Goal: Task Accomplishment & Management: Use online tool/utility

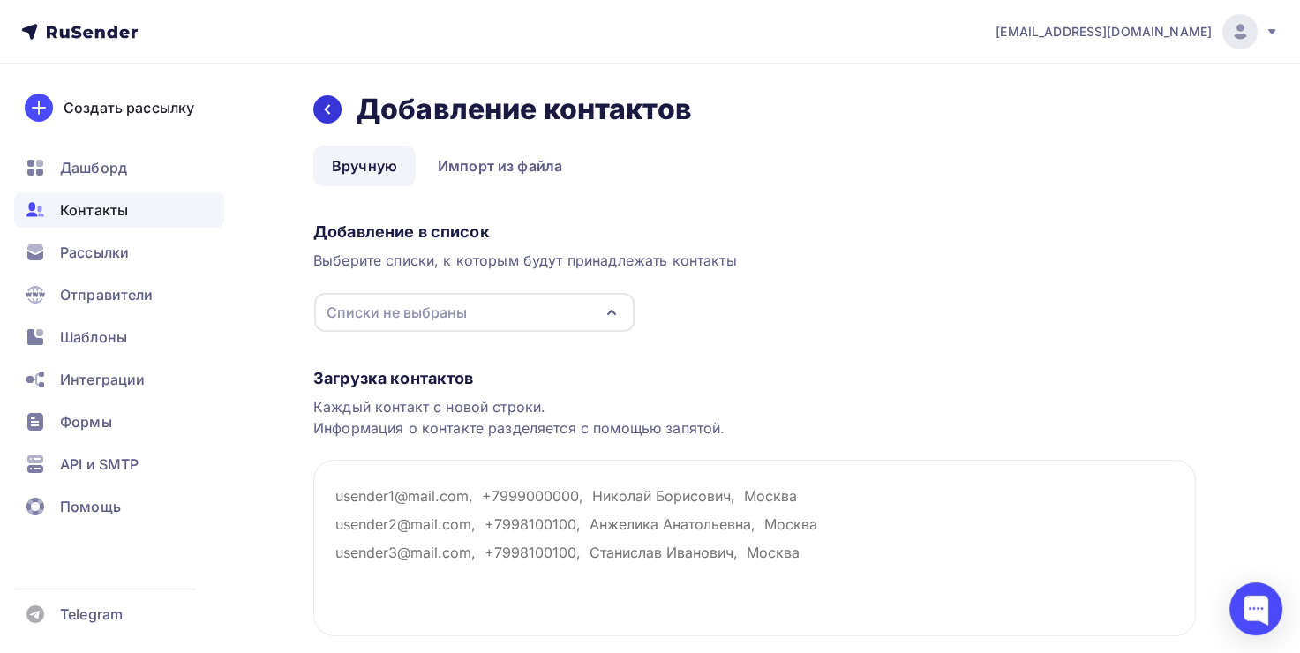
click at [331, 109] on icon at bounding box center [327, 109] width 14 height 14
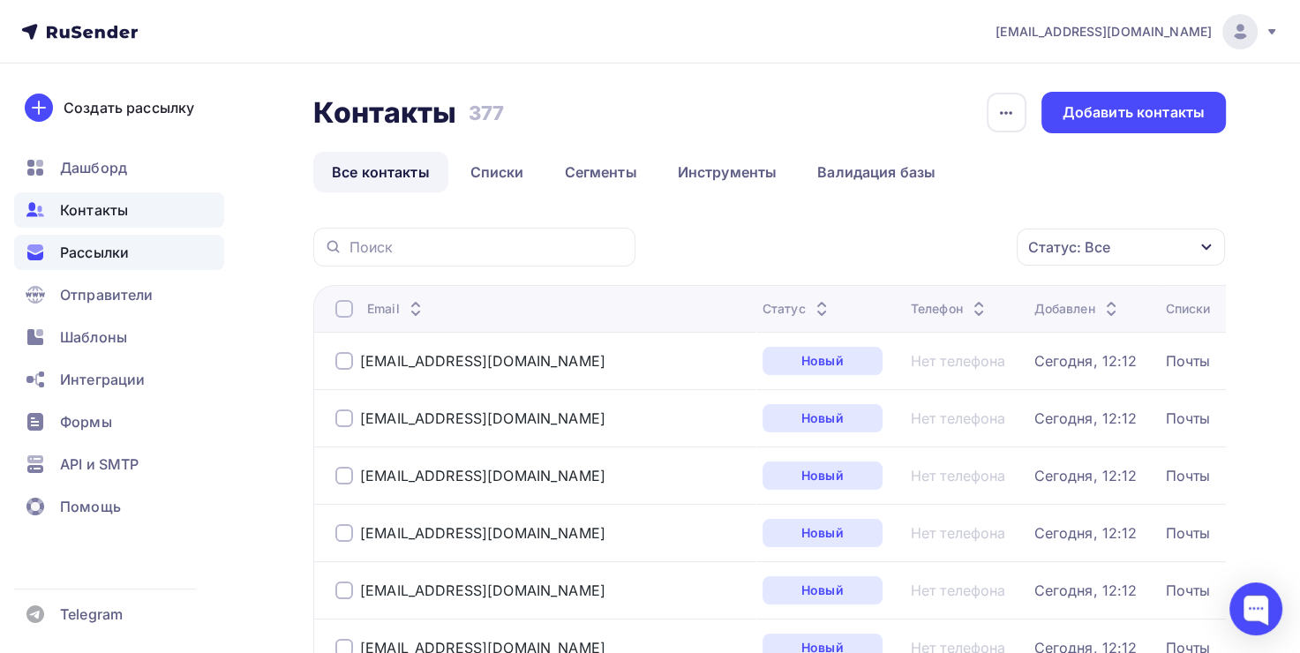
click at [162, 251] on div "Рассылки" at bounding box center [119, 252] width 210 height 35
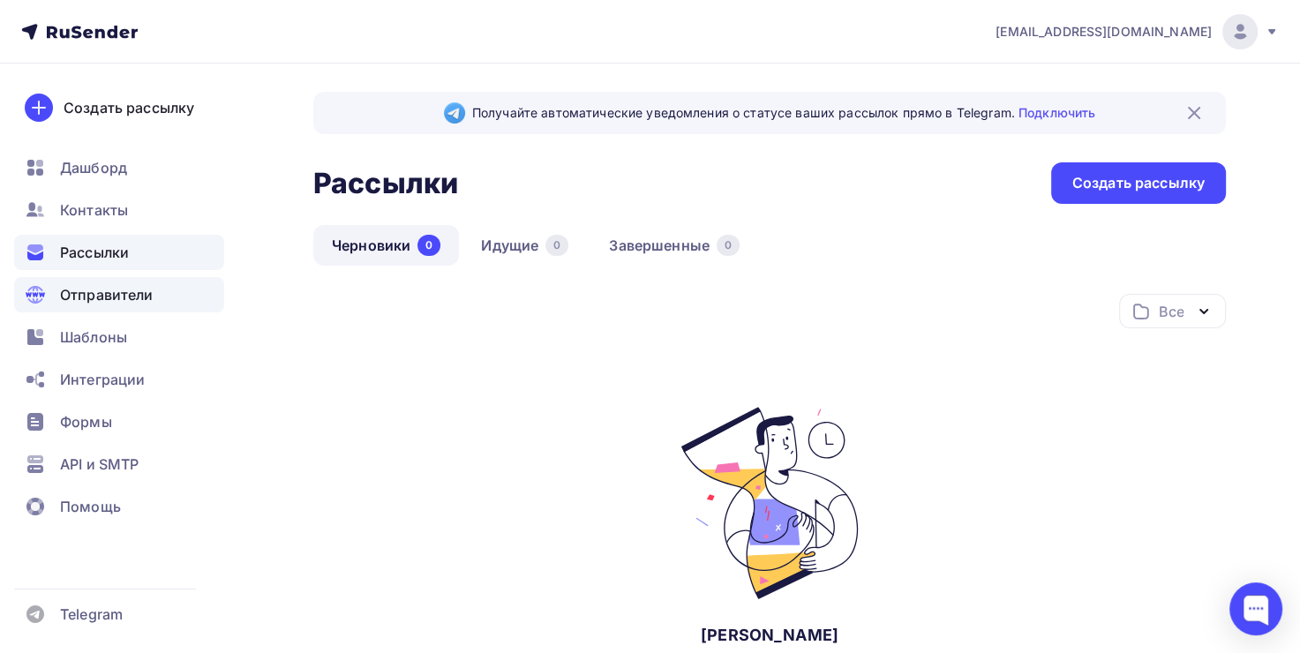
click at [131, 307] on div "Отправители" at bounding box center [119, 294] width 210 height 35
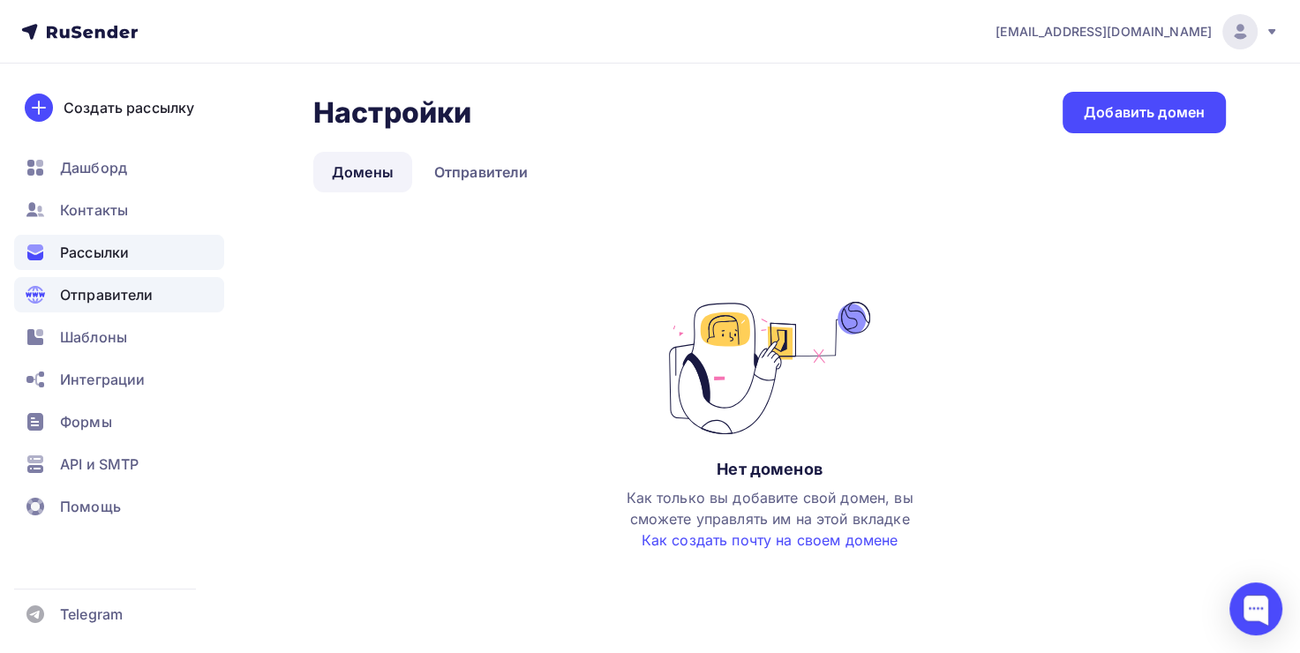
click at [130, 251] on div "Рассылки" at bounding box center [119, 252] width 210 height 35
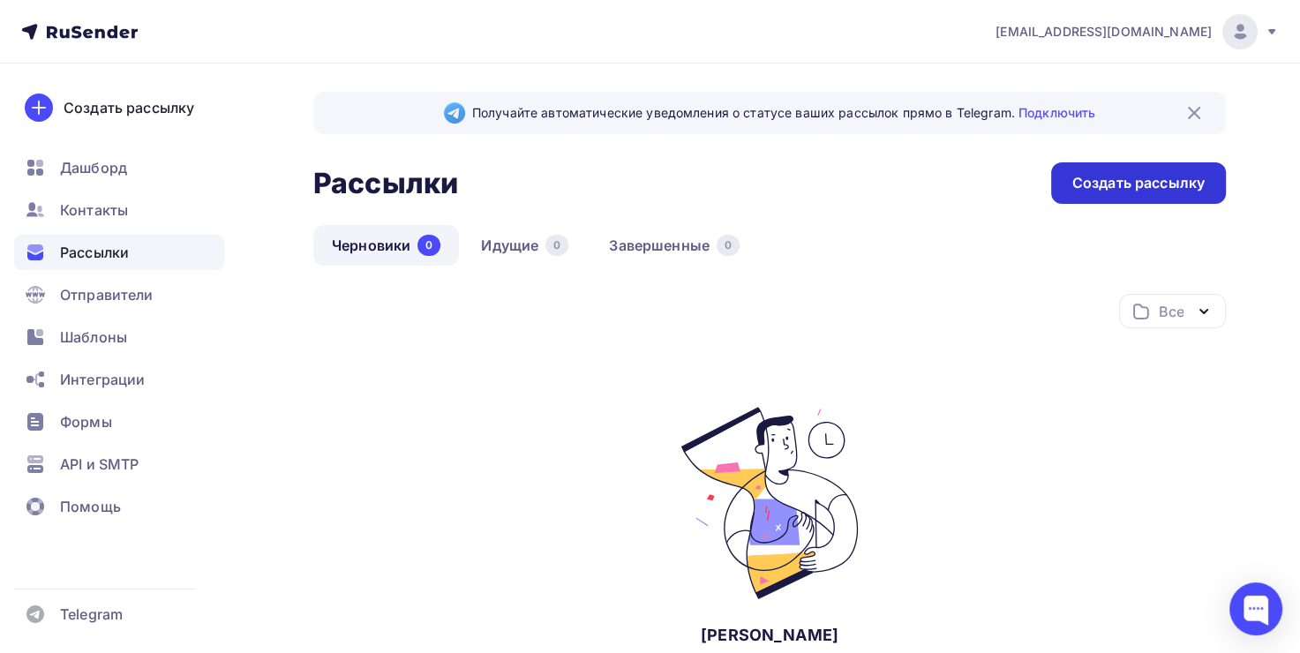
click at [1099, 186] on div "Создать рассылку" at bounding box center [1138, 183] width 132 height 20
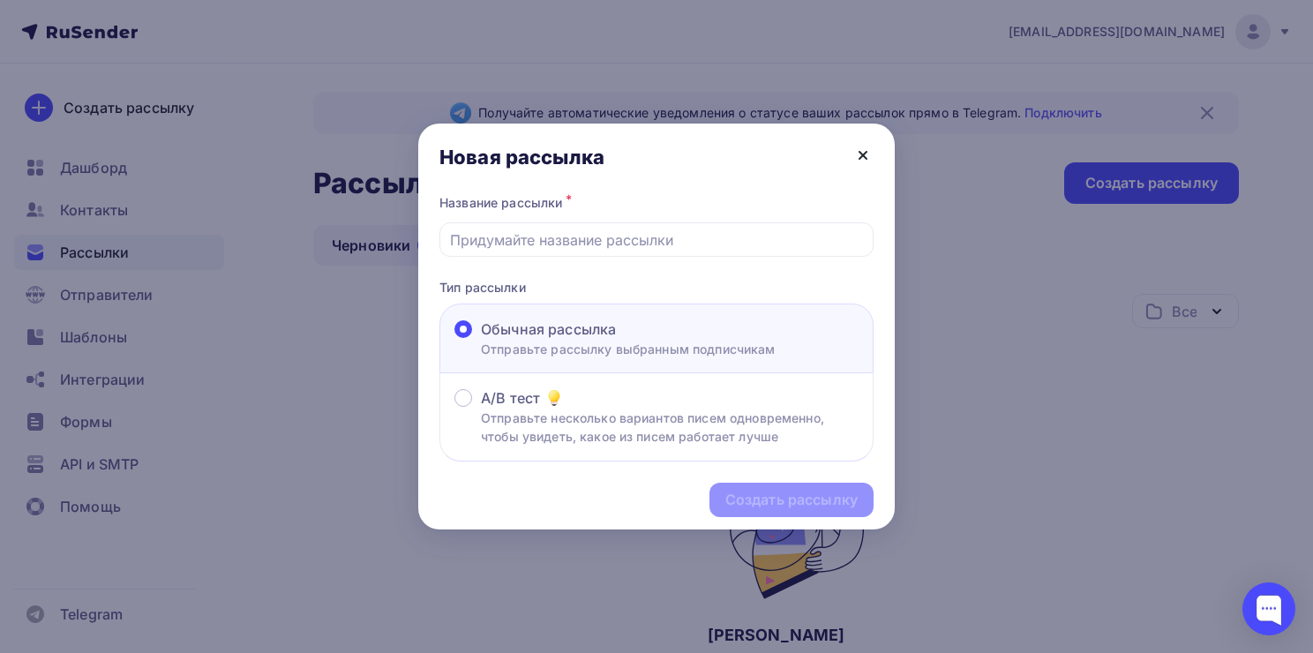
click at [857, 158] on icon at bounding box center [863, 155] width 21 height 21
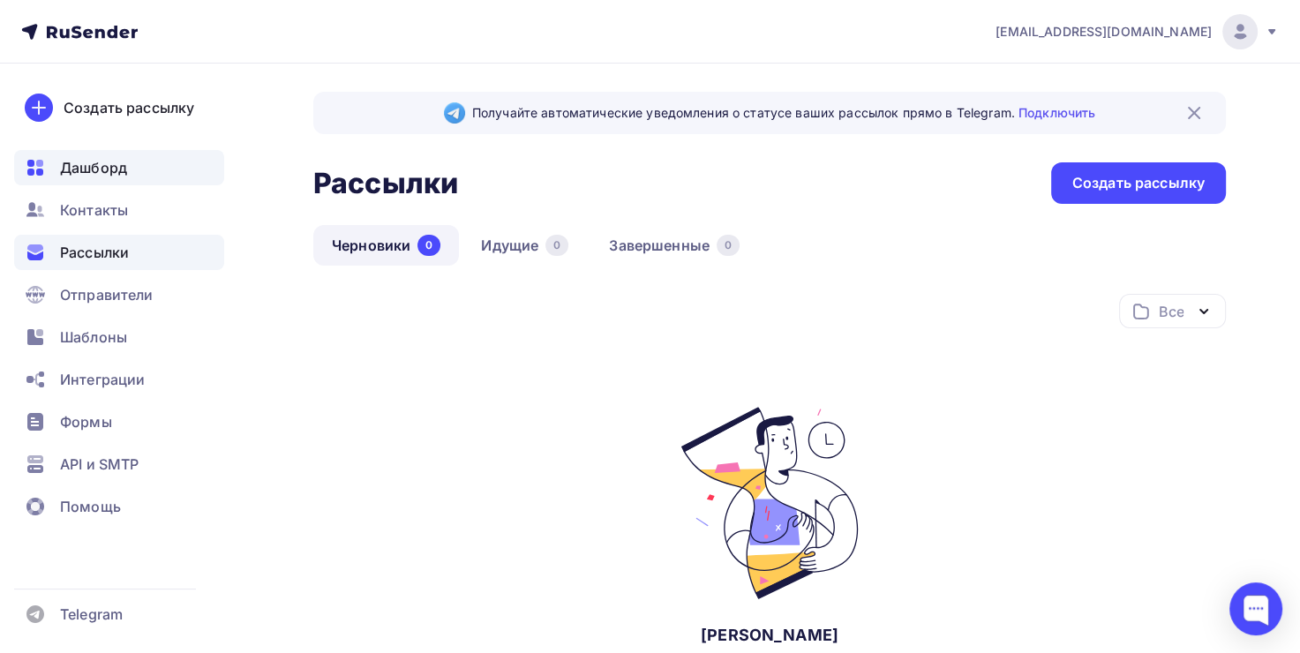
click at [98, 177] on span "Дашборд" at bounding box center [93, 167] width 67 height 21
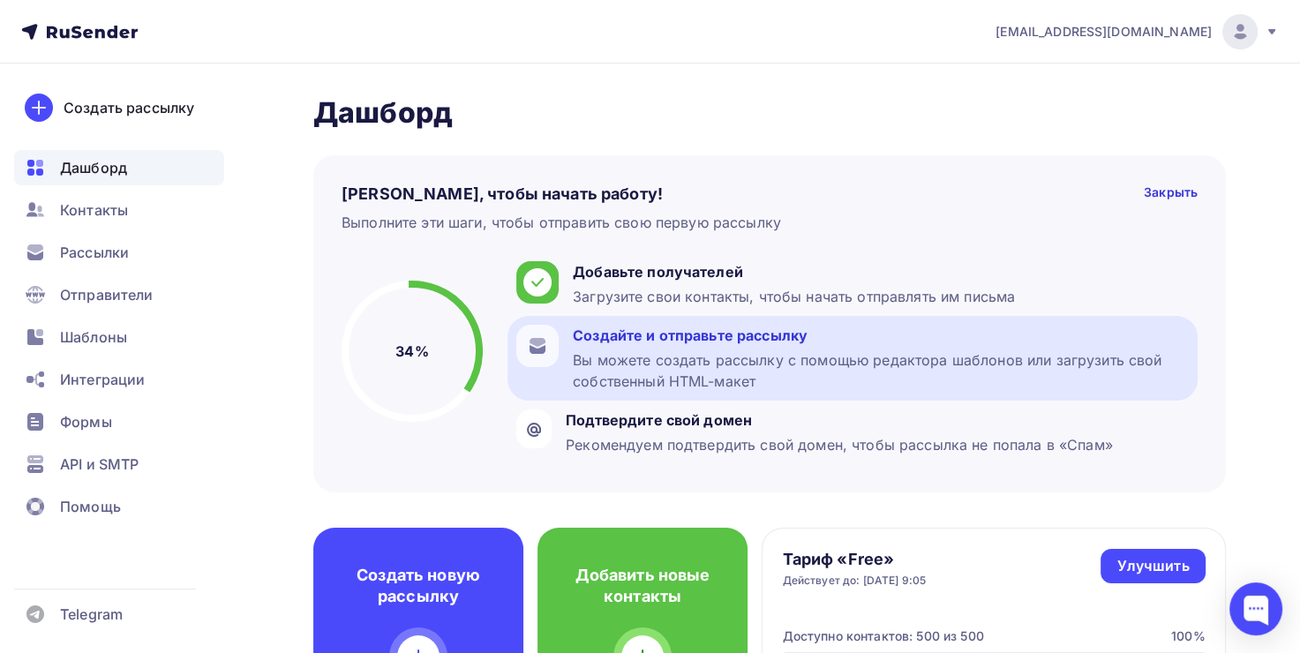
click at [694, 345] on div "Создайте и отправьте рассылку" at bounding box center [881, 335] width 616 height 21
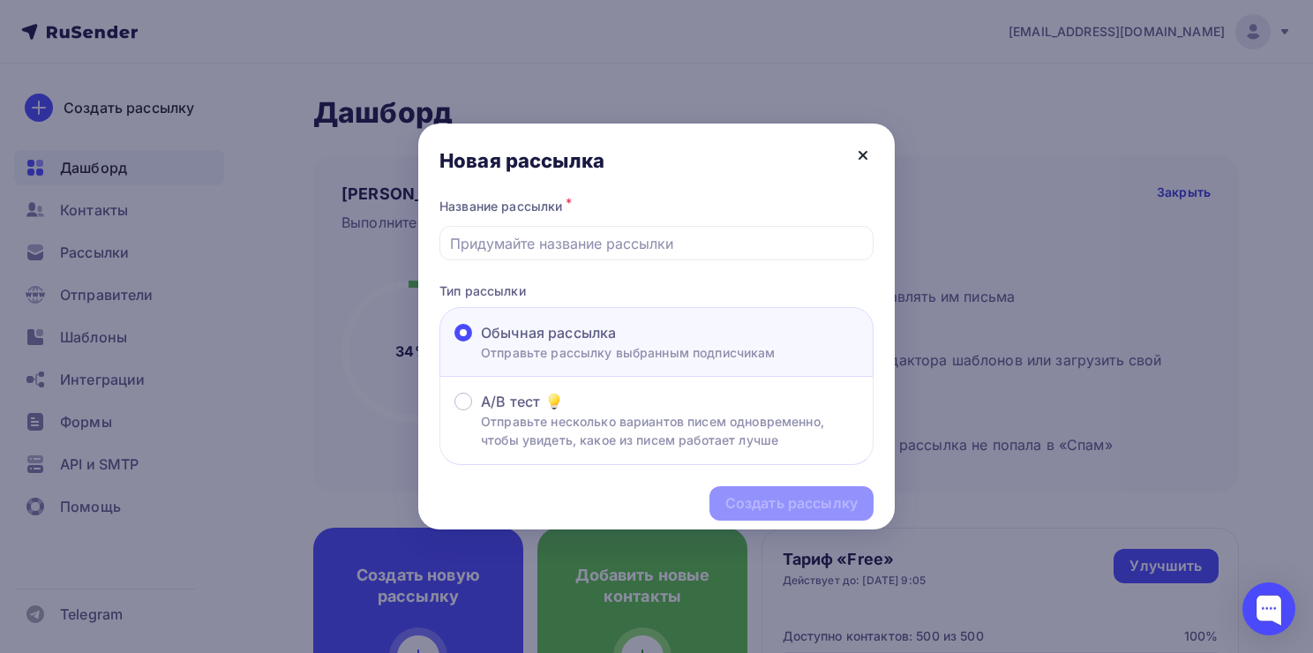
click at [861, 155] on icon at bounding box center [863, 155] width 21 height 21
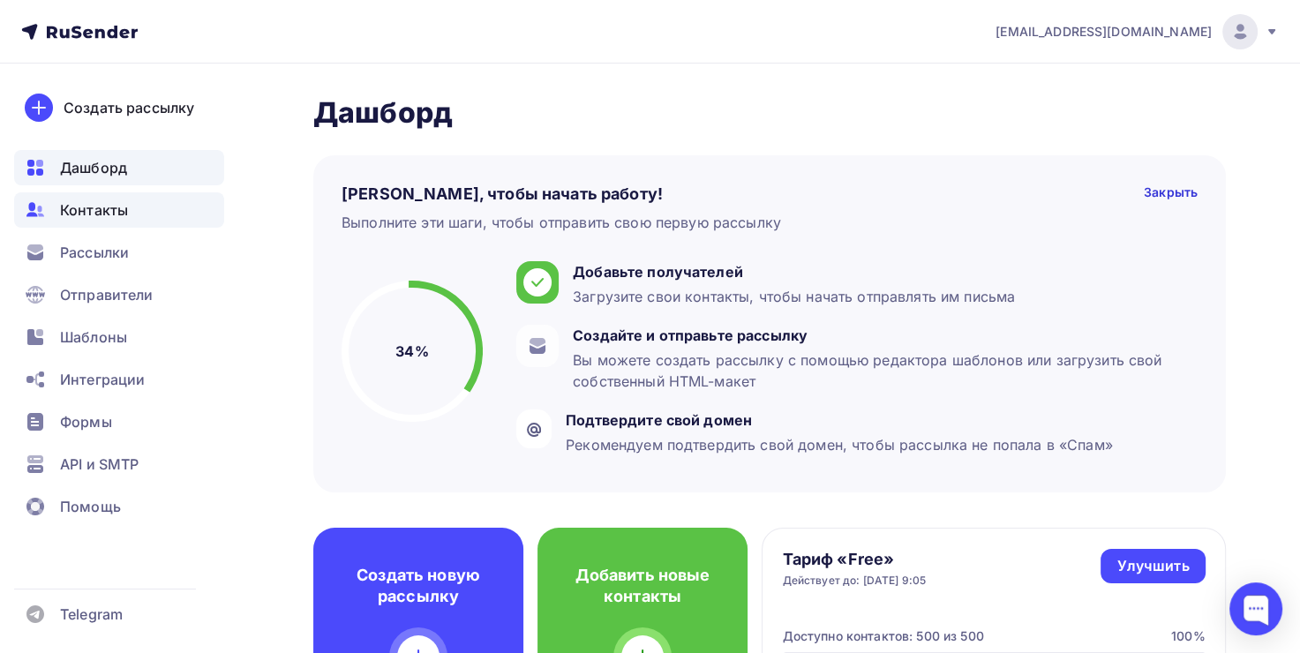
click at [88, 212] on span "Контакты" at bounding box center [94, 209] width 68 height 21
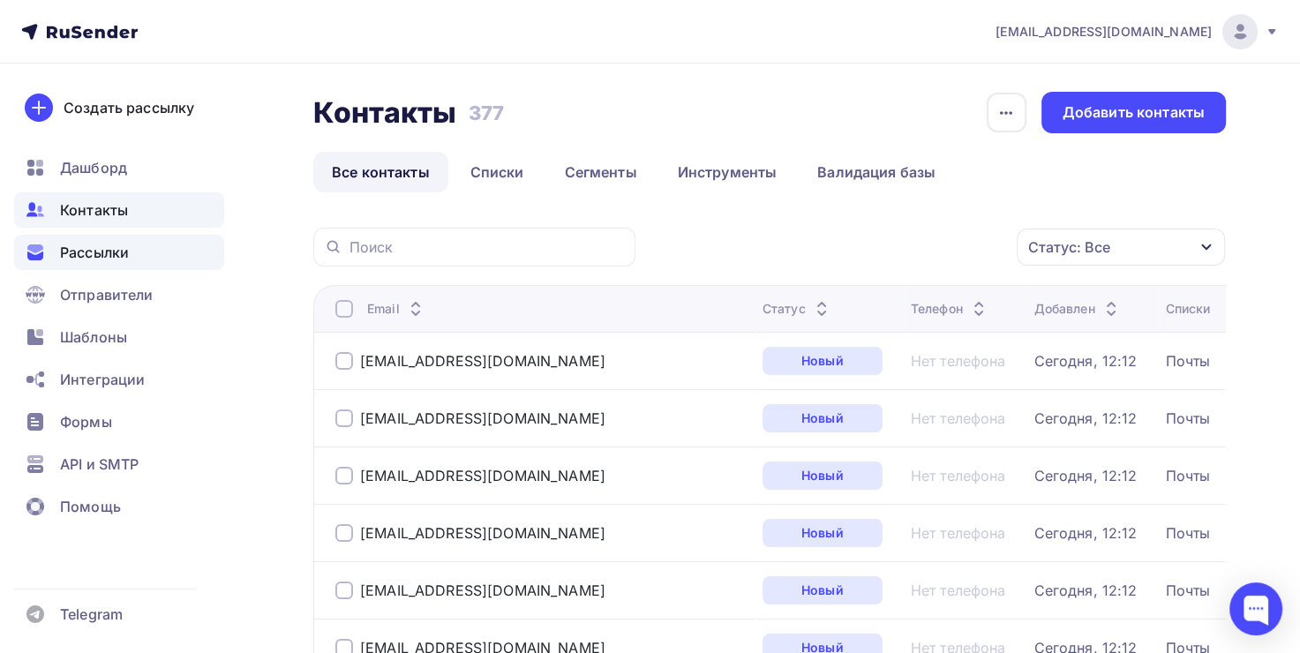
click at [106, 251] on span "Рассылки" at bounding box center [94, 252] width 69 height 21
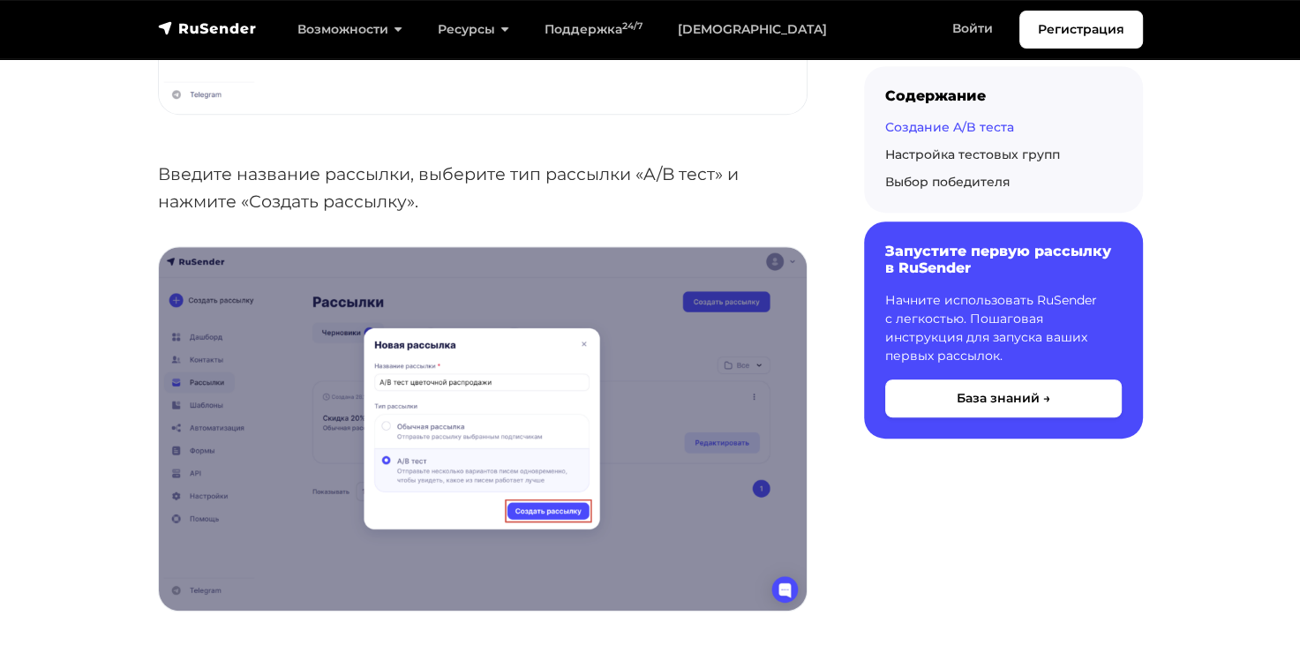
scroll to position [759, 0]
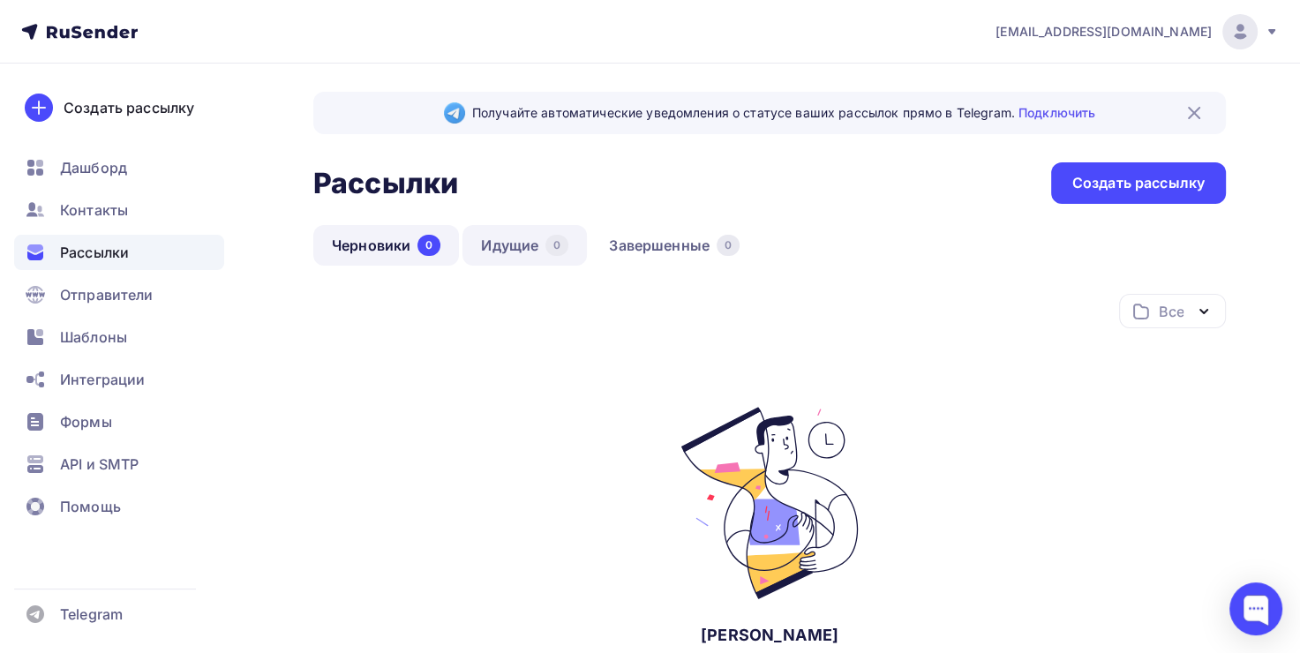
click at [468, 245] on link "Идущие 0" at bounding box center [524, 245] width 124 height 41
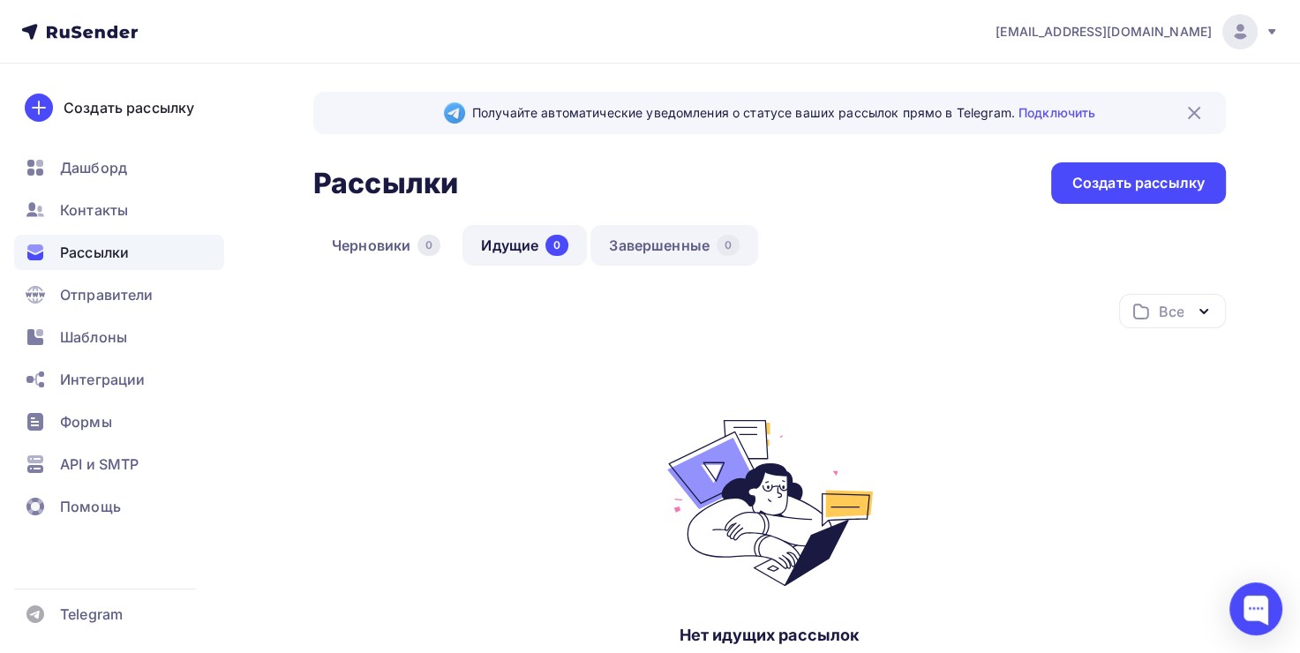
click at [647, 244] on link "Завершенные 0" at bounding box center [674, 245] width 168 height 41
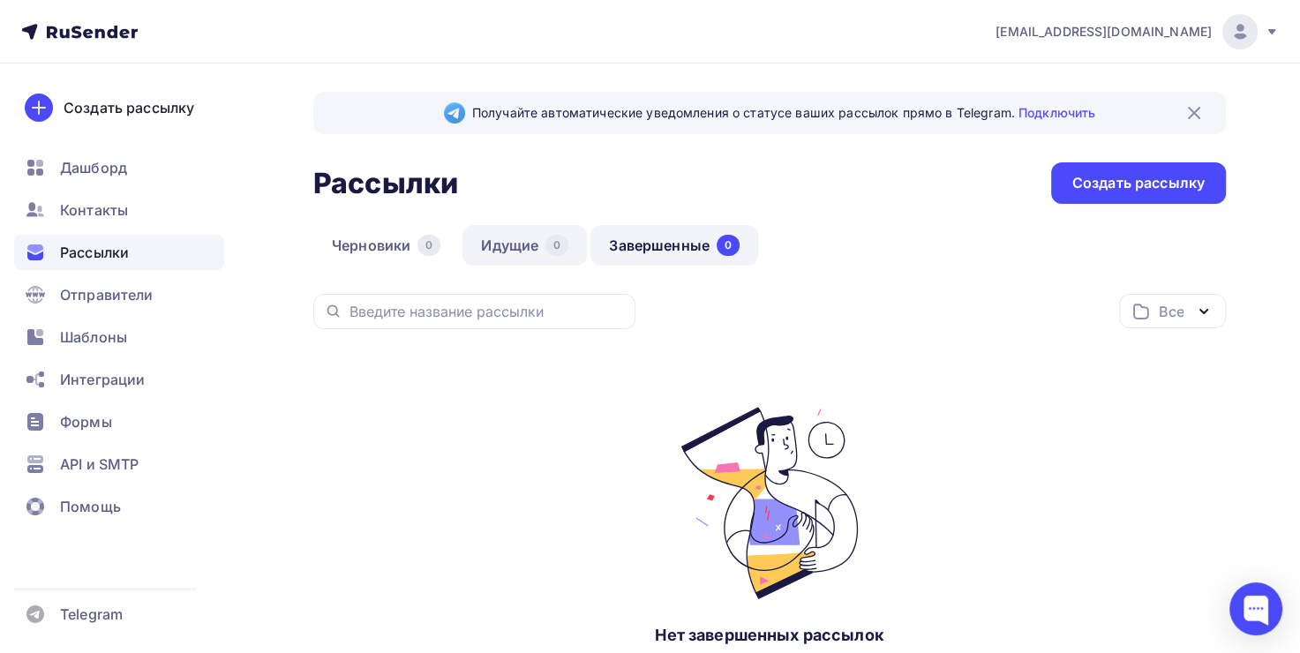
click at [480, 247] on link "Идущие 0" at bounding box center [524, 245] width 124 height 41
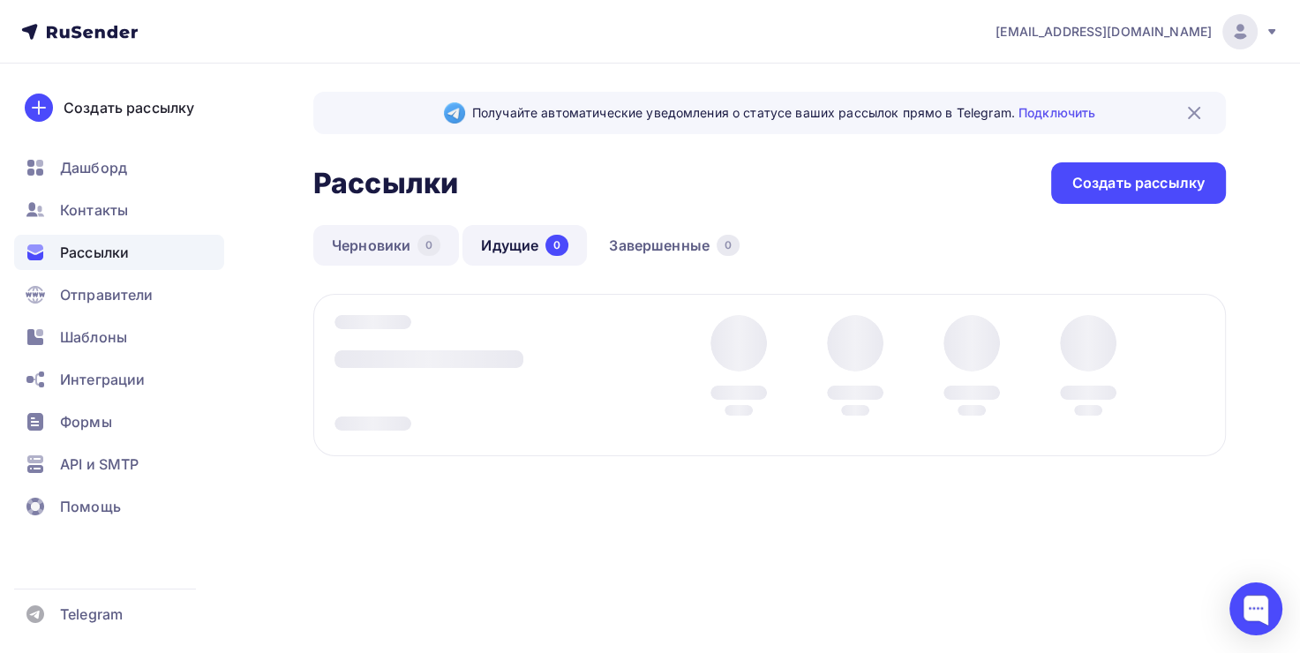
click at [389, 239] on link "Черновики 0" at bounding box center [386, 245] width 146 height 41
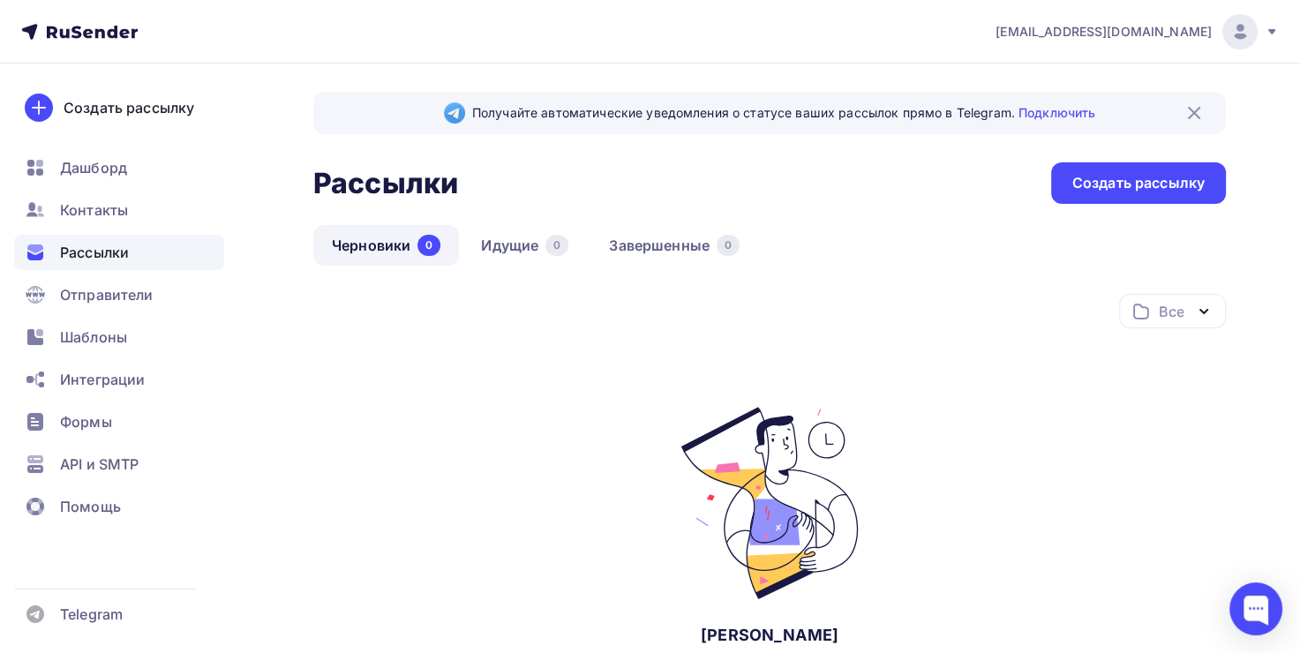
click at [1186, 298] on div "Все" at bounding box center [1172, 311] width 107 height 34
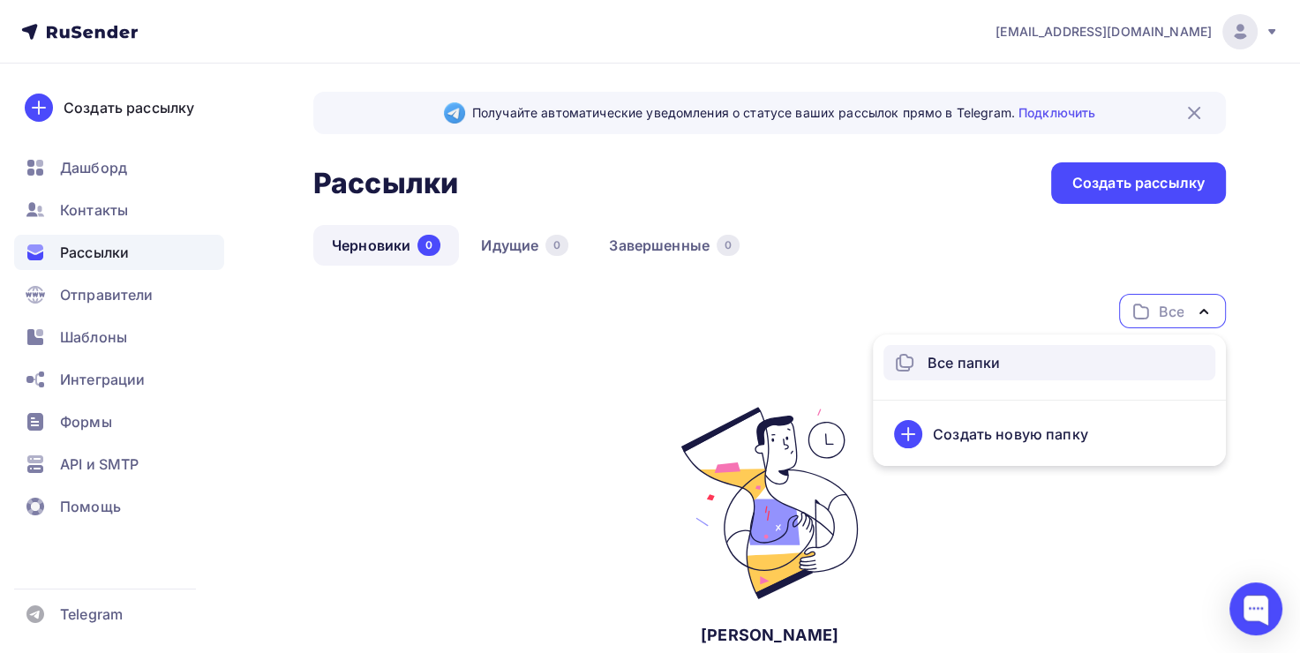
click at [952, 436] on div "Создать новую папку" at bounding box center [1010, 434] width 155 height 21
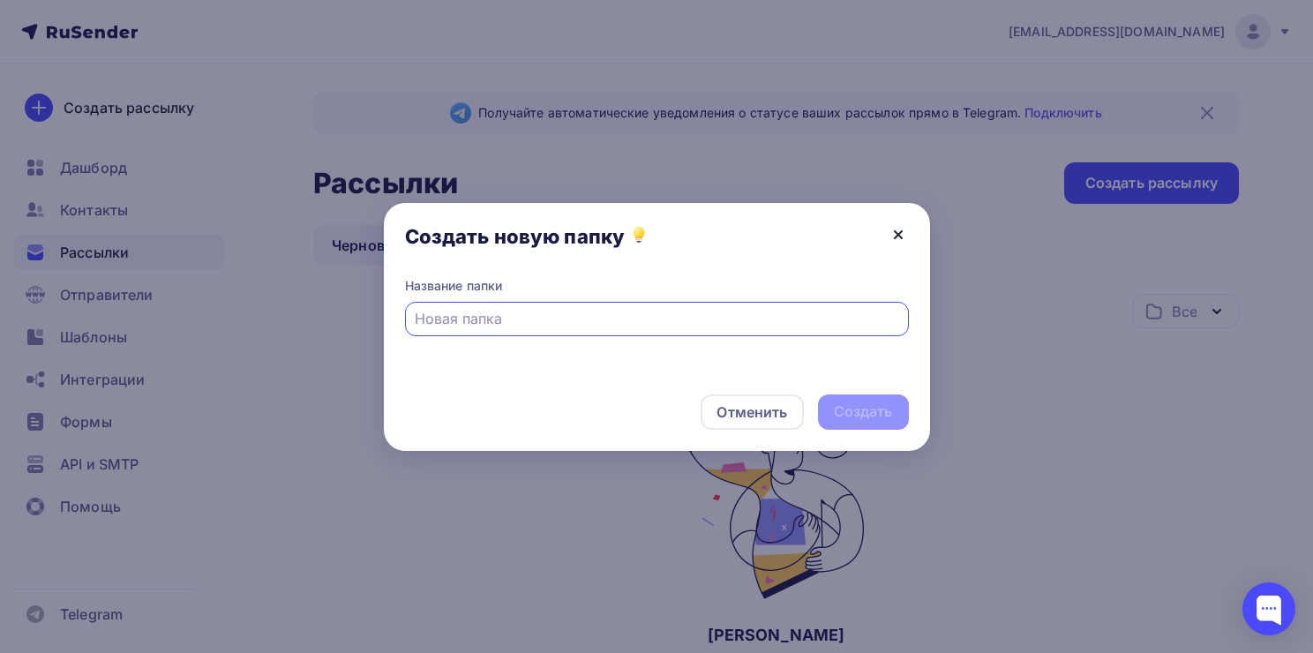
click at [892, 237] on icon at bounding box center [898, 234] width 21 height 21
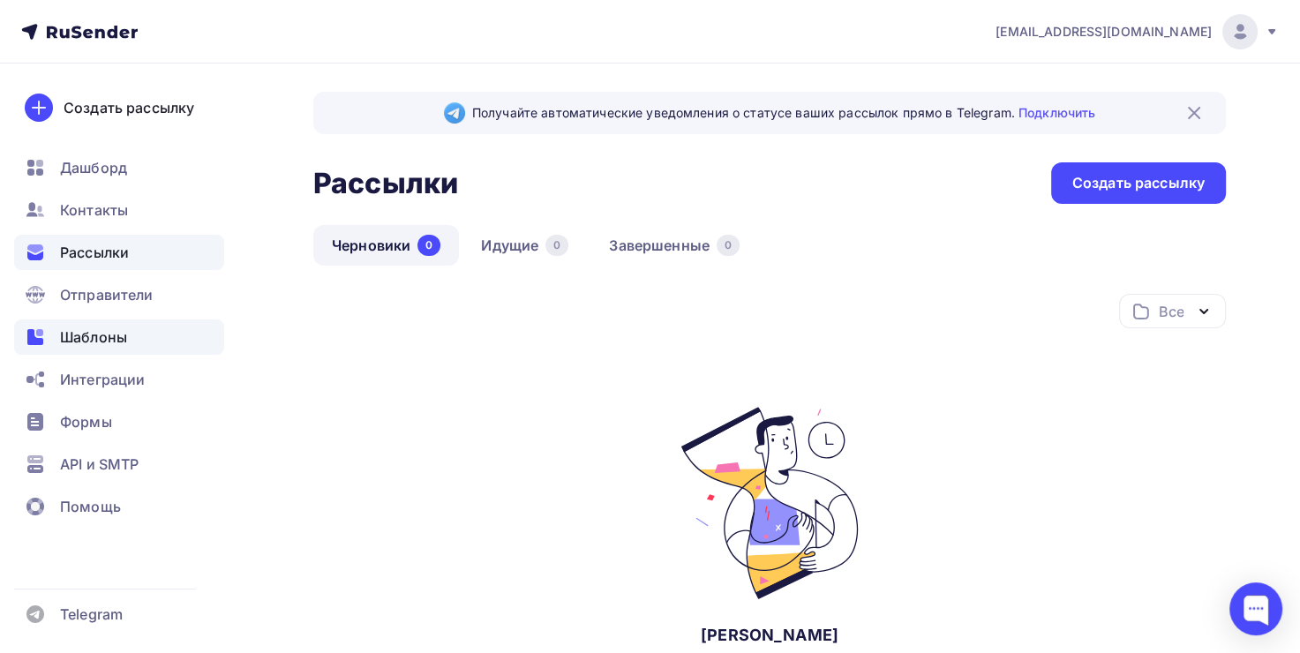
click at [102, 348] on div "Шаблоны" at bounding box center [119, 337] width 210 height 35
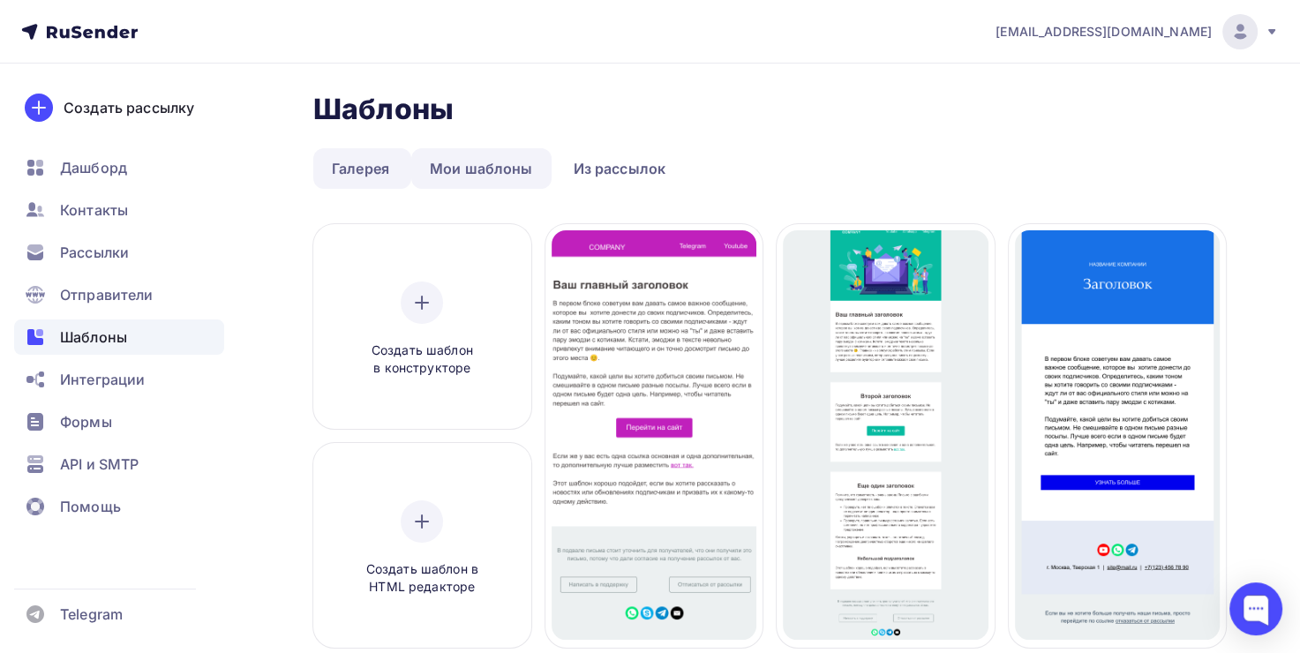
click at [445, 180] on link "Мои шаблоны" at bounding box center [481, 168] width 140 height 41
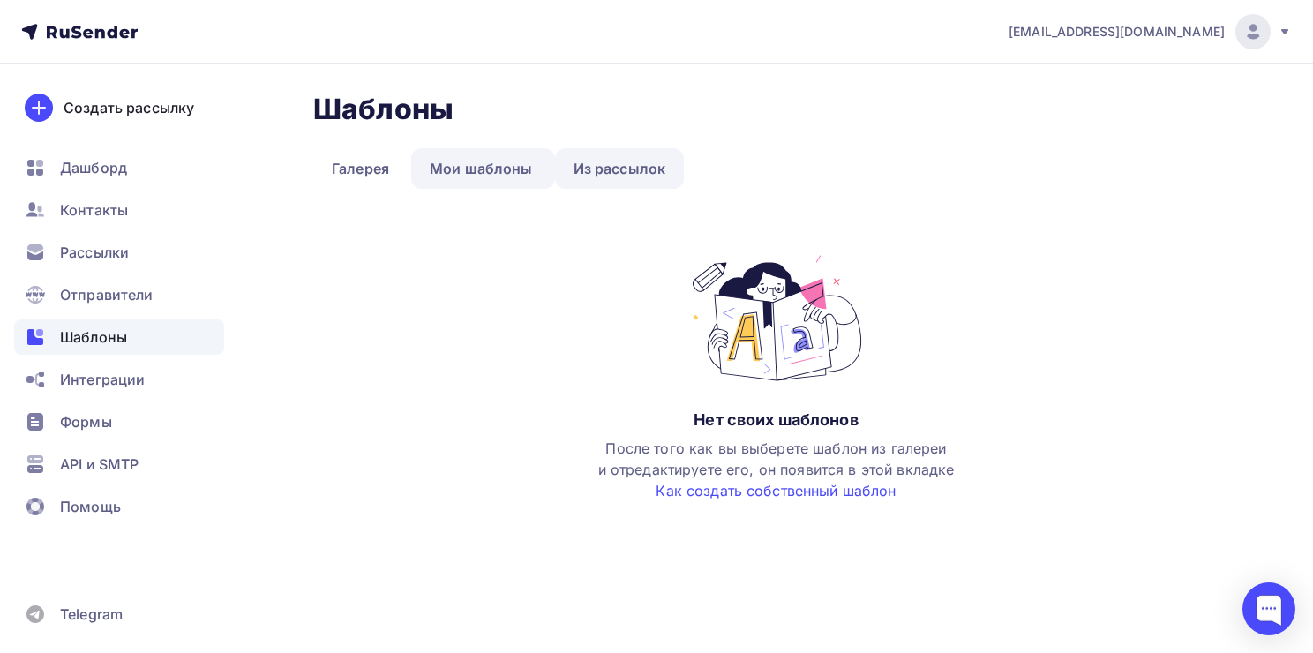
click at [607, 155] on link "Из рассылок" at bounding box center [620, 168] width 130 height 41
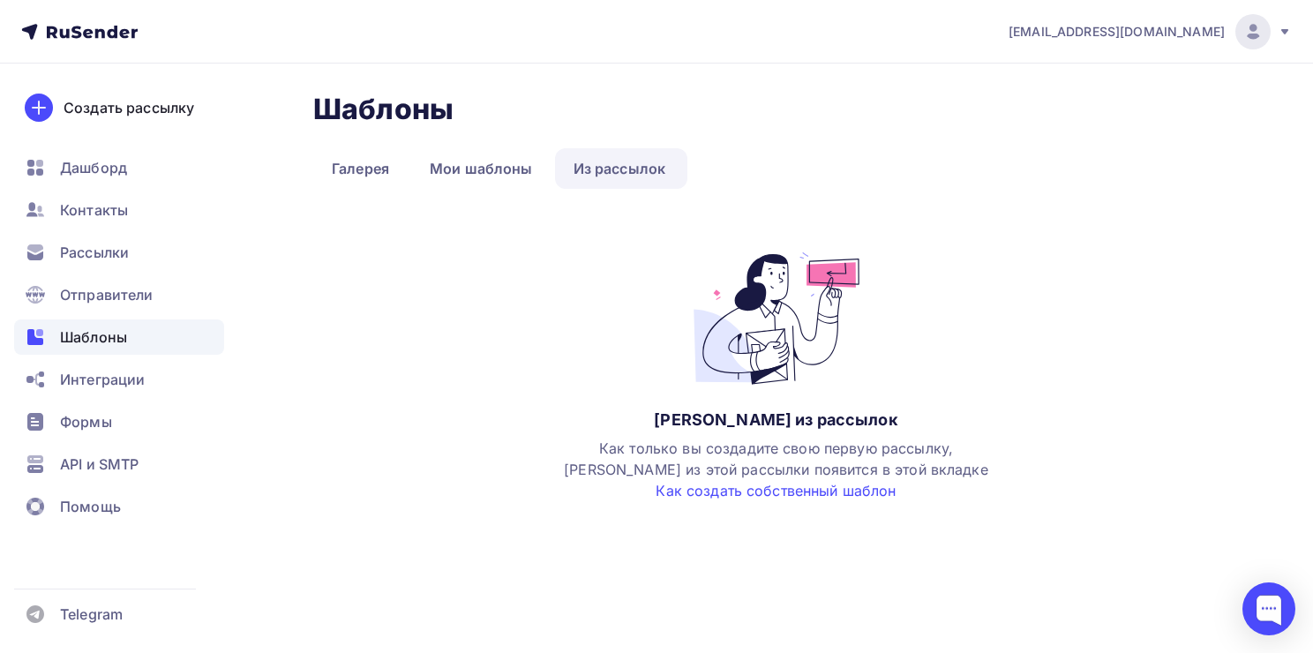
click at [409, 164] on li "Галерея" at bounding box center [362, 168] width 98 height 41
click at [492, 161] on link "Мои шаблоны" at bounding box center [481, 168] width 140 height 41
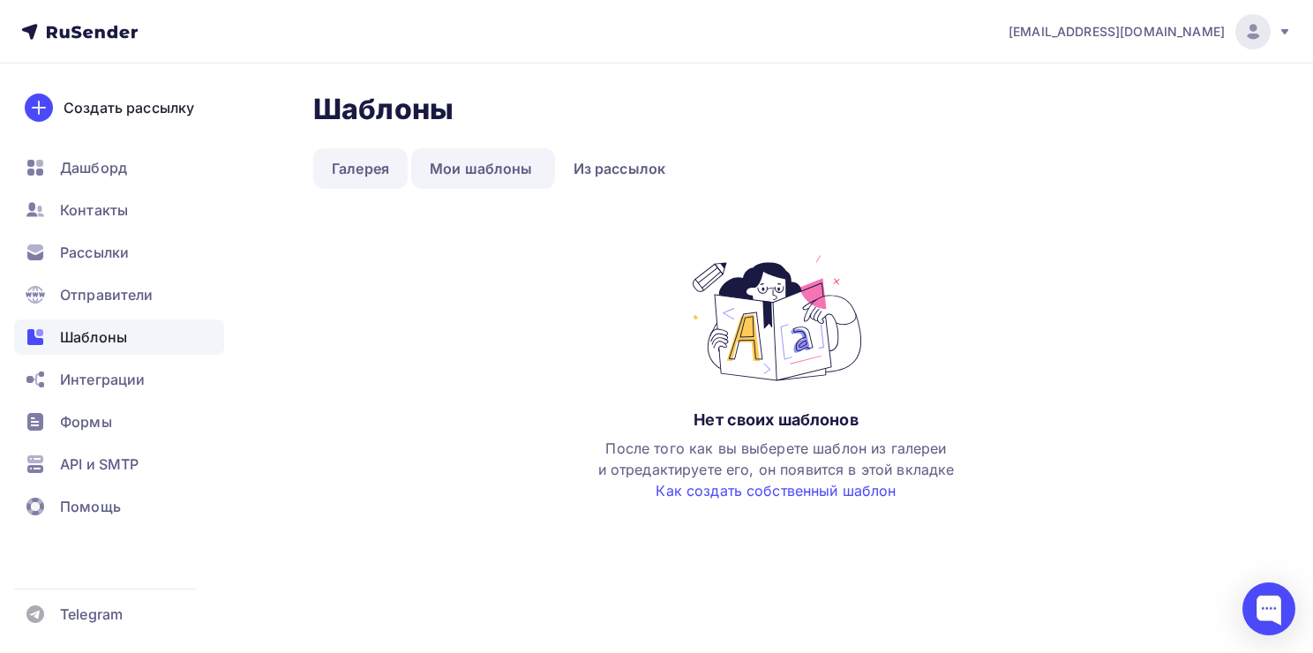
click at [353, 169] on link "Галерея" at bounding box center [360, 168] width 94 height 41
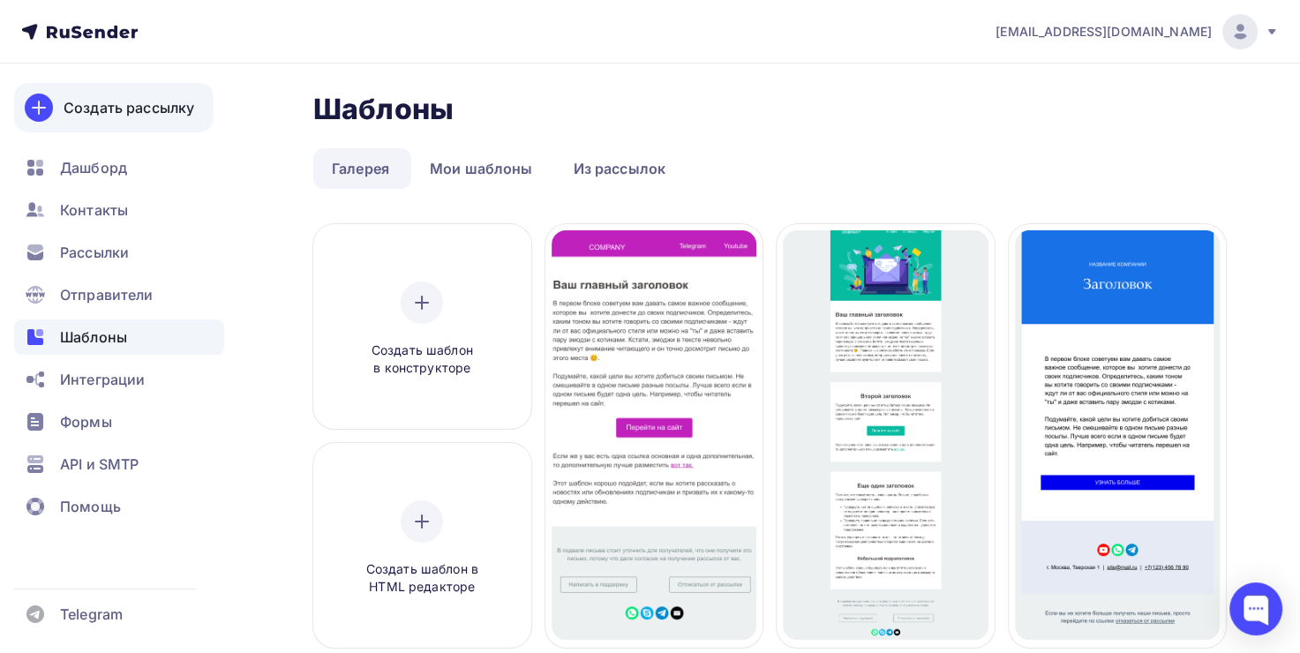
click at [100, 109] on div "Создать рассылку" at bounding box center [129, 107] width 131 height 21
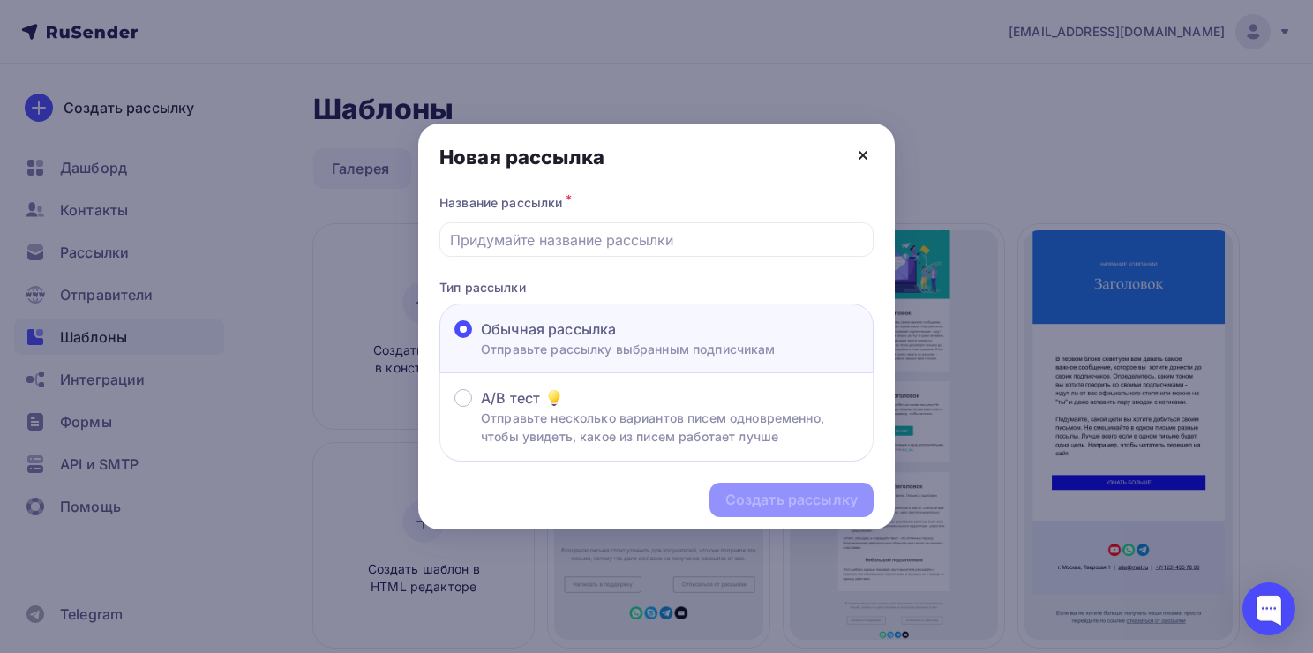
click at [864, 152] on icon at bounding box center [863, 155] width 21 height 21
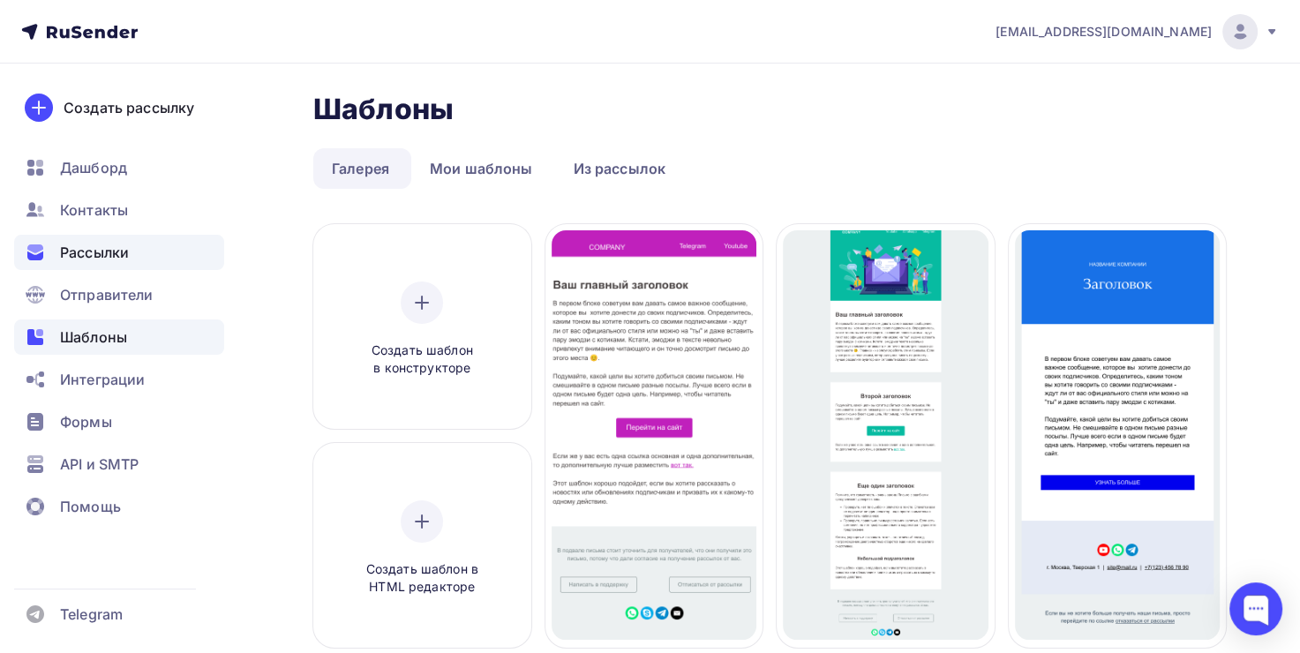
click at [128, 248] on span "Рассылки" at bounding box center [94, 252] width 69 height 21
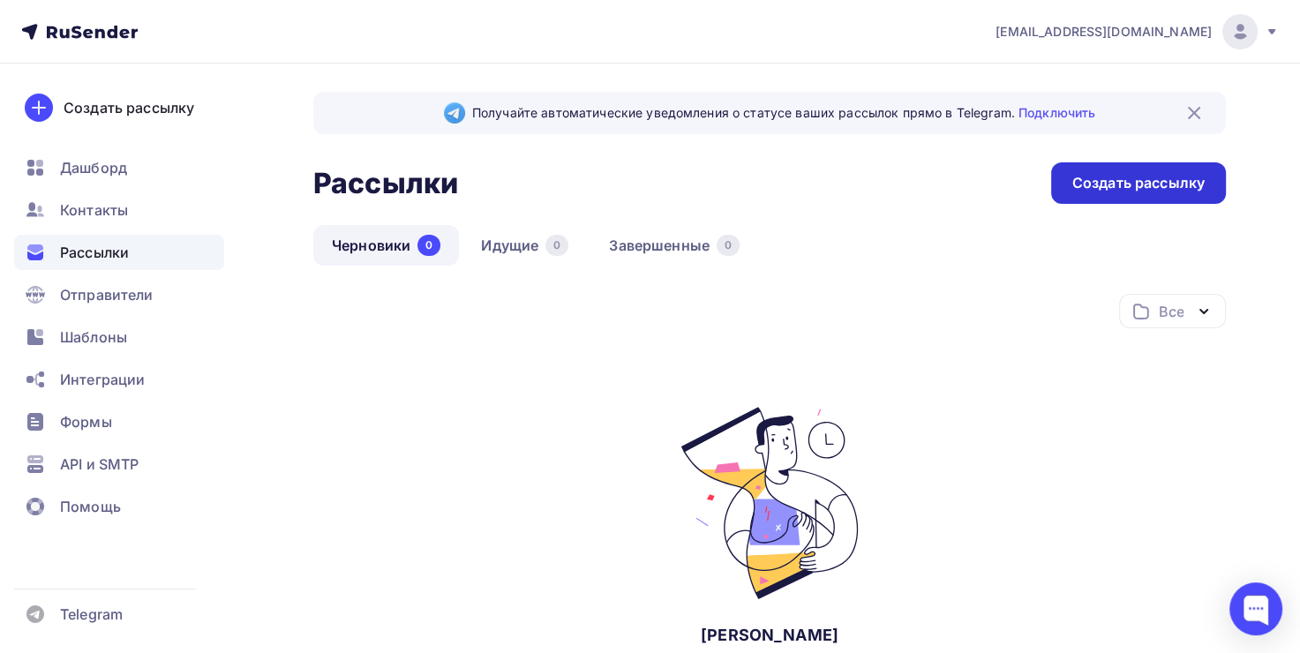
click at [1155, 176] on div "Создать рассылку" at bounding box center [1138, 183] width 132 height 20
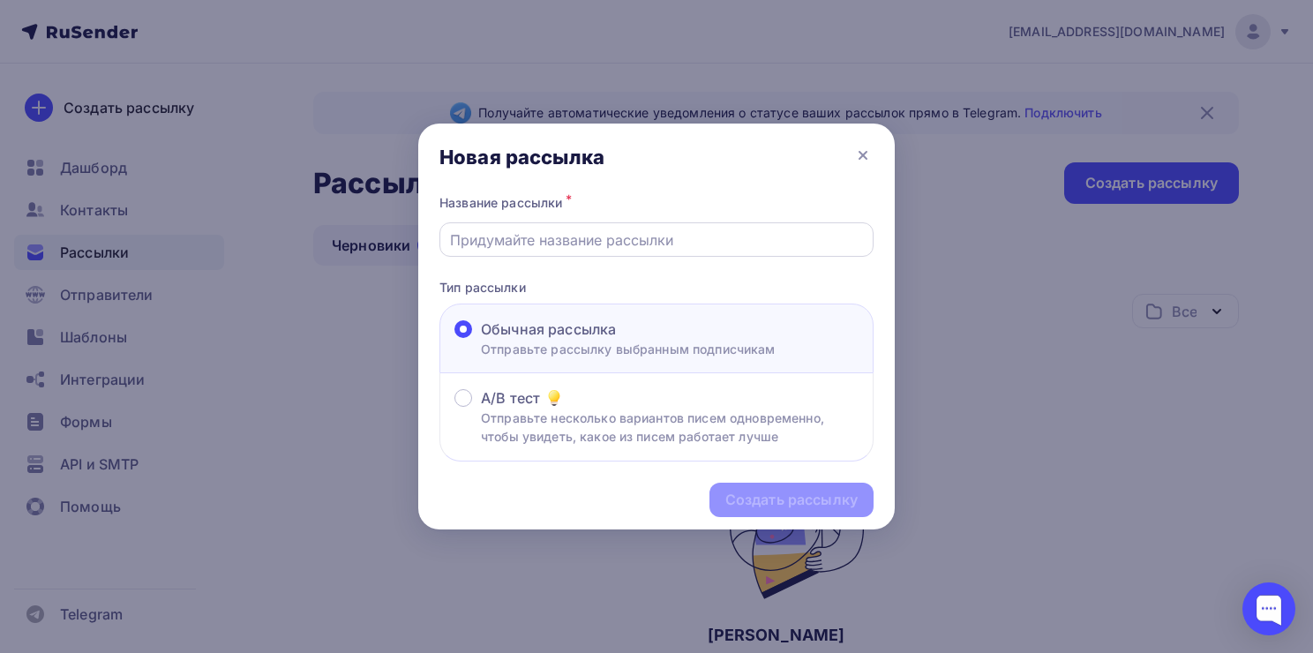
click at [482, 235] on input "text" at bounding box center [657, 239] width 414 height 21
type input "Рассылка - информирование"
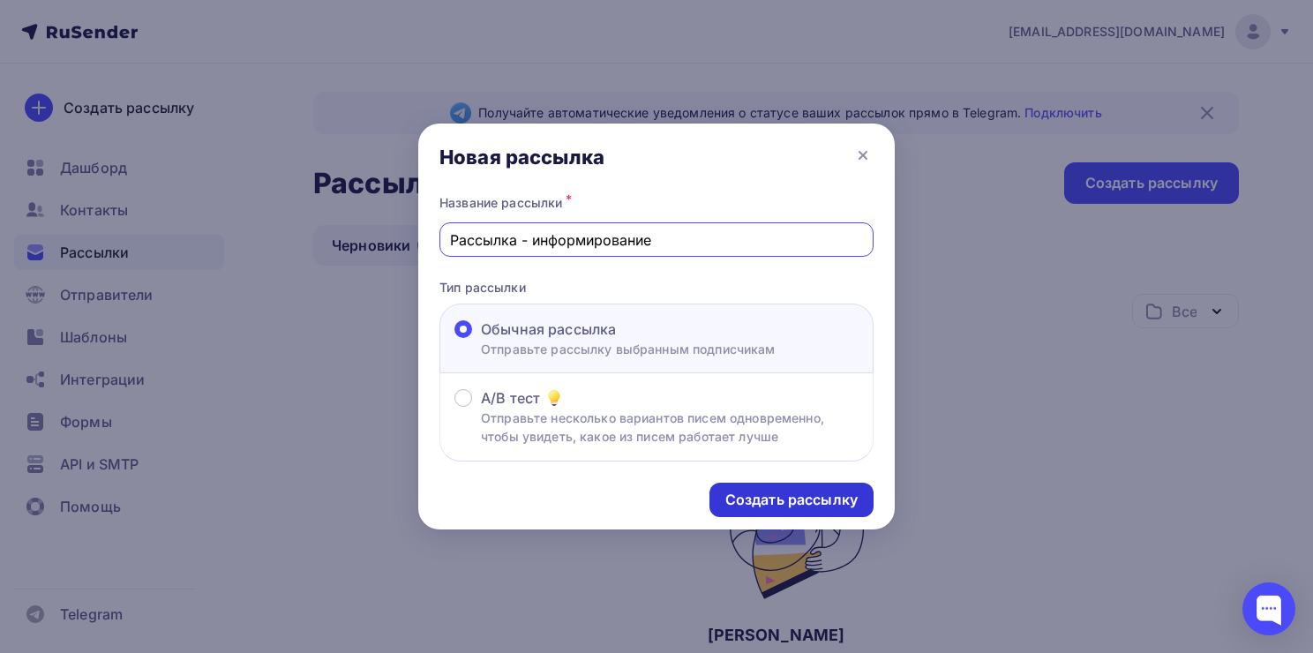
click at [786, 494] on div "Создать рассылку" at bounding box center [792, 500] width 164 height 34
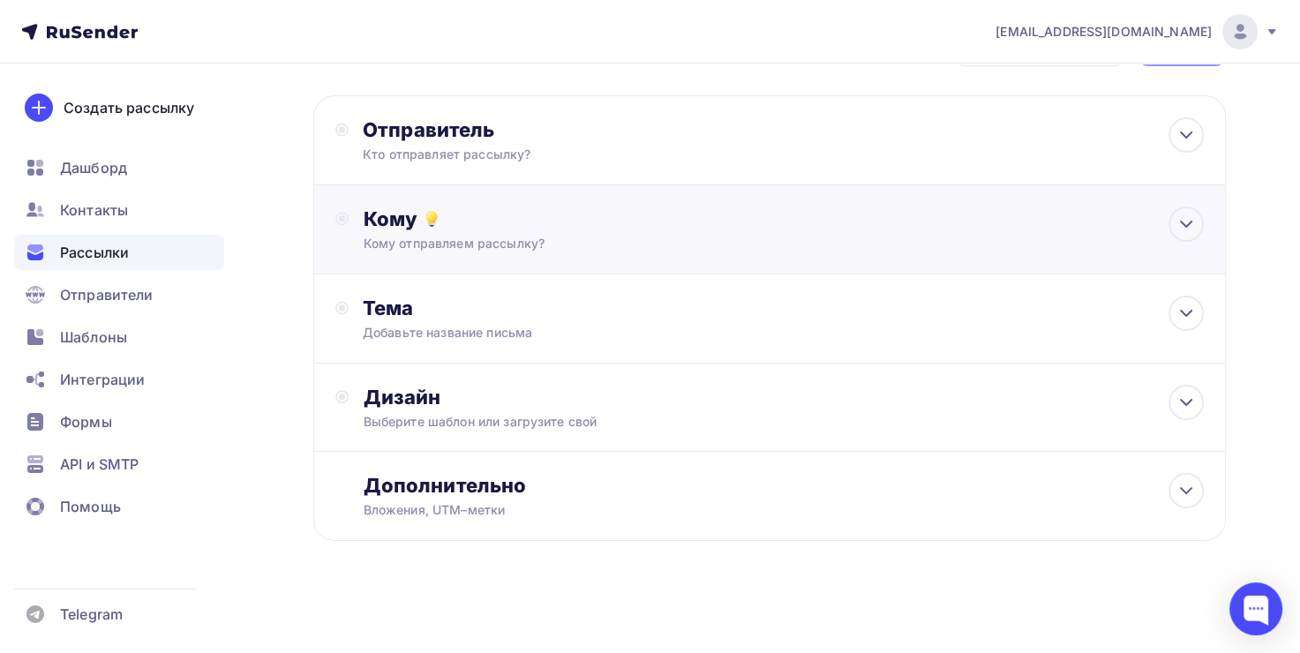
click at [497, 237] on div "Кому отправляем рассылку?" at bounding box center [741, 244] width 756 height 18
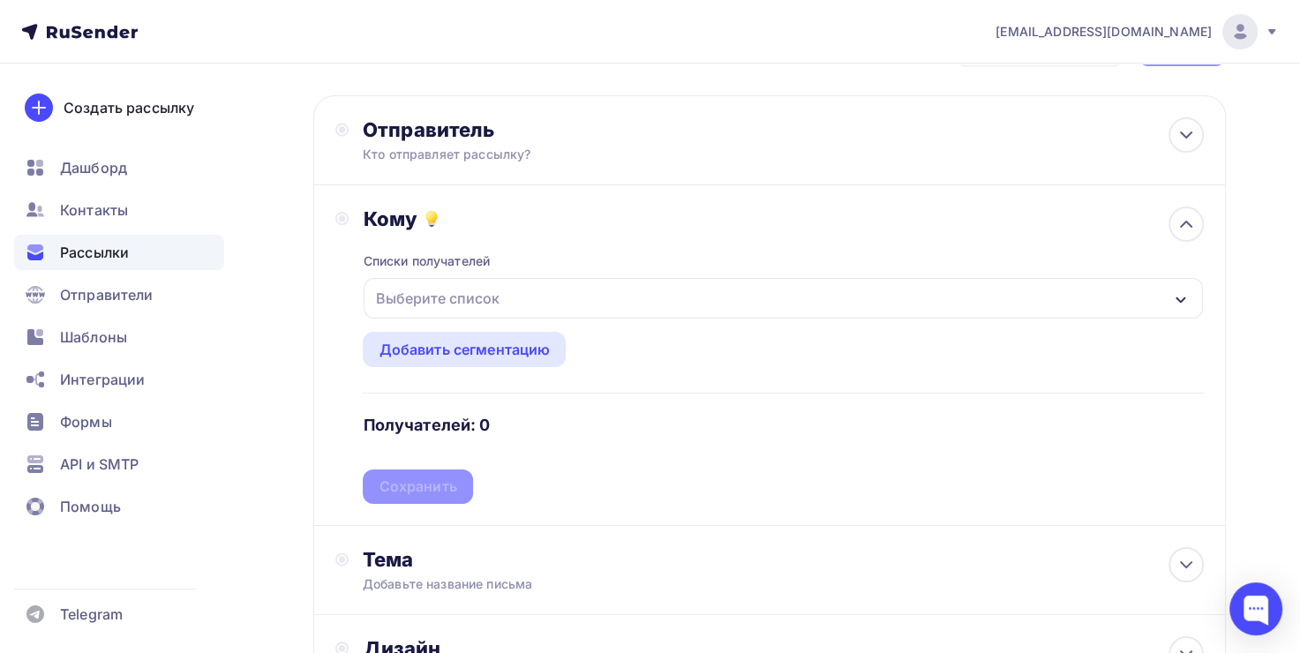
click at [410, 297] on div "Выберите список" at bounding box center [437, 298] width 138 height 32
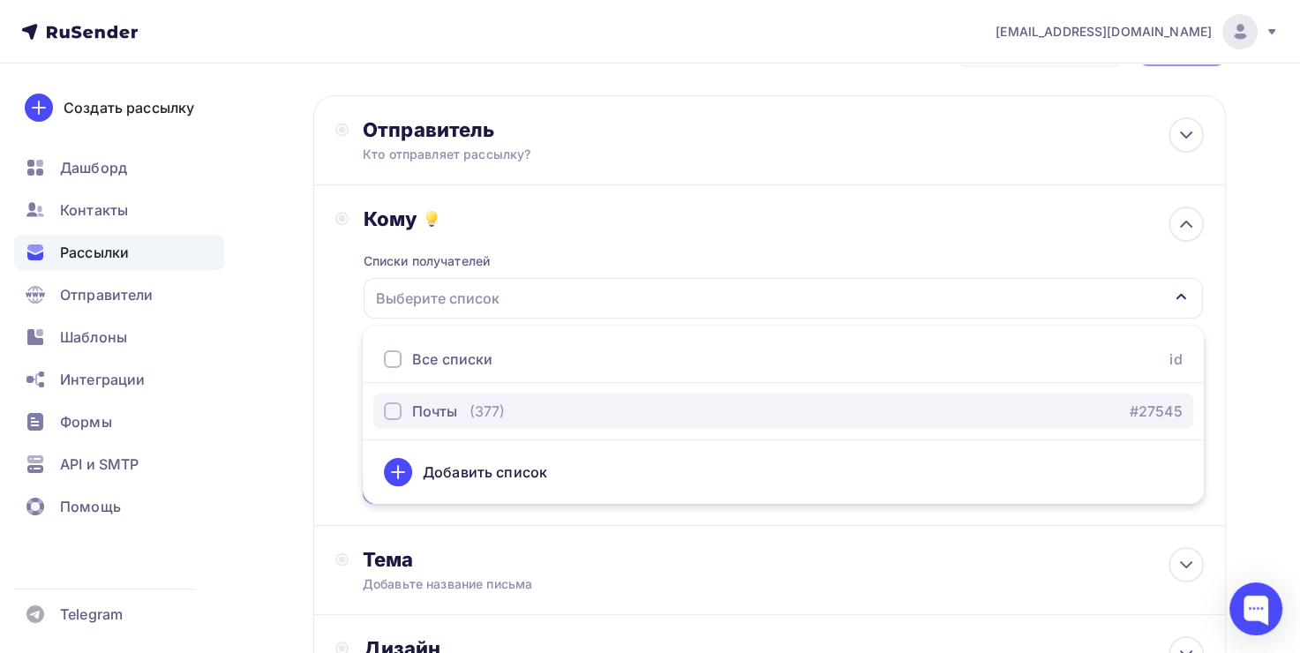
click at [416, 399] on button "Почты (377) #27545" at bounding box center [783, 411] width 820 height 35
click at [415, 420] on button "Почты (377) #27545" at bounding box center [783, 411] width 820 height 35
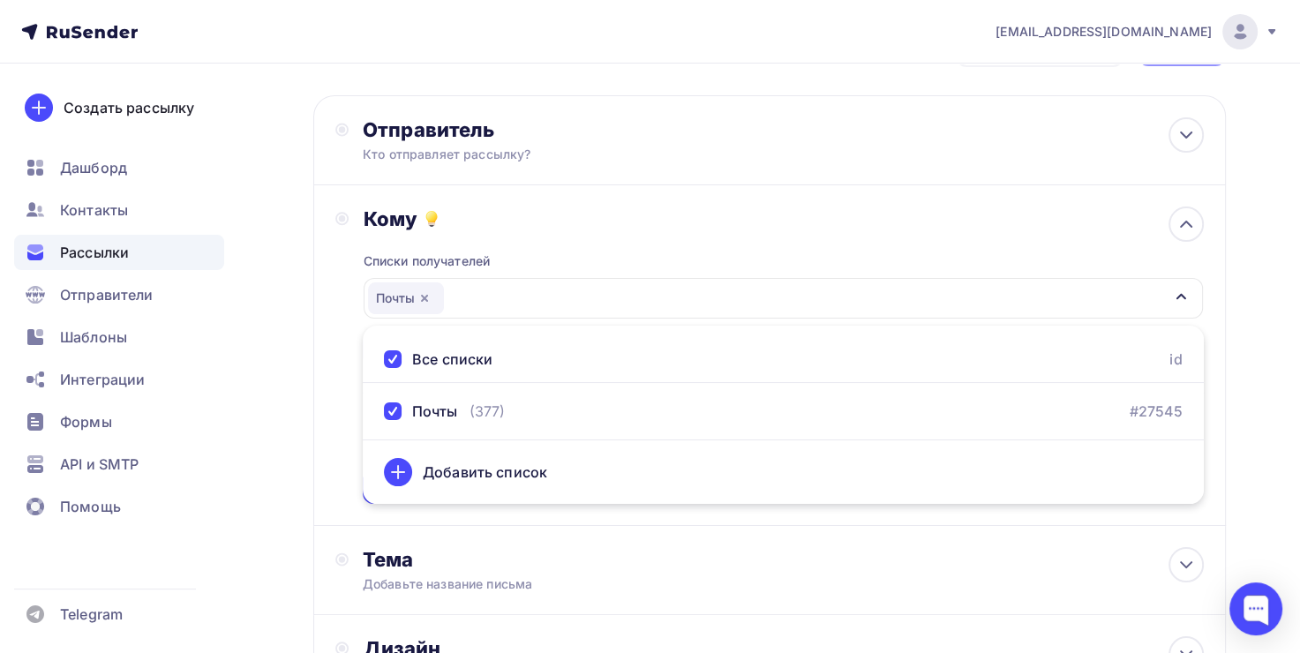
click at [1279, 362] on div "Назад Рассылка - информирование Рассылка - информирование Закончить позже Далее…" at bounding box center [650, 451] width 1300 height 910
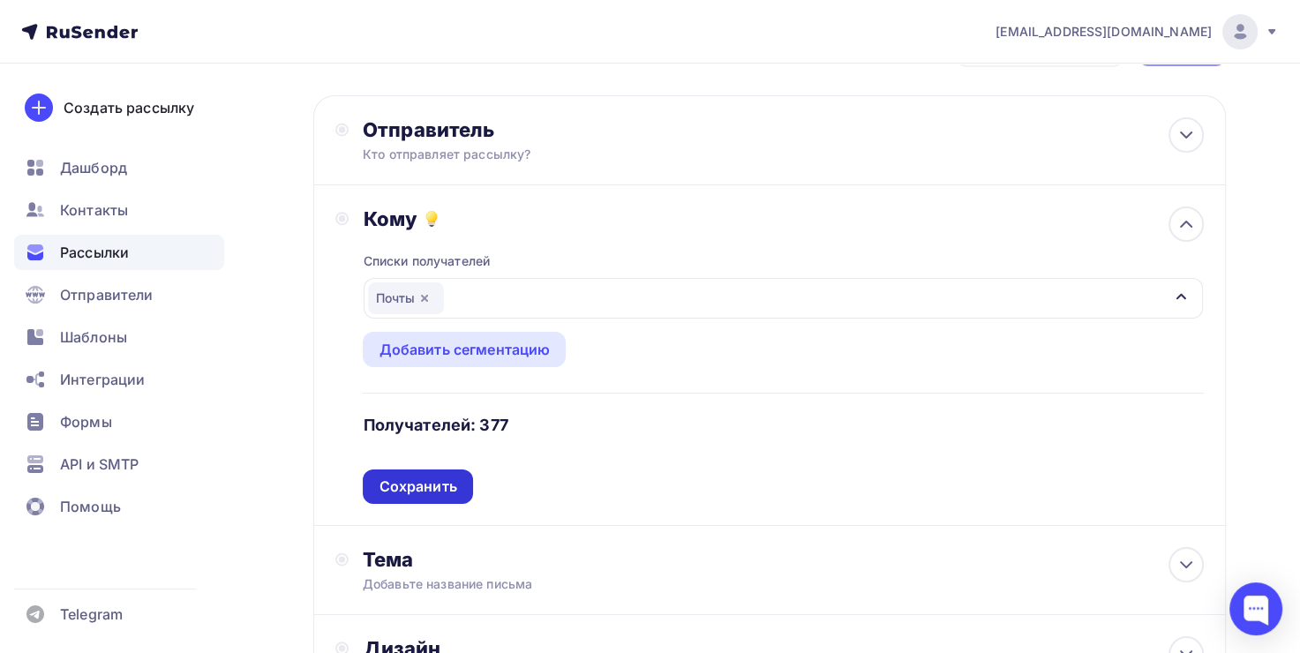
click at [389, 484] on div "Сохранить" at bounding box center [418, 487] width 78 height 20
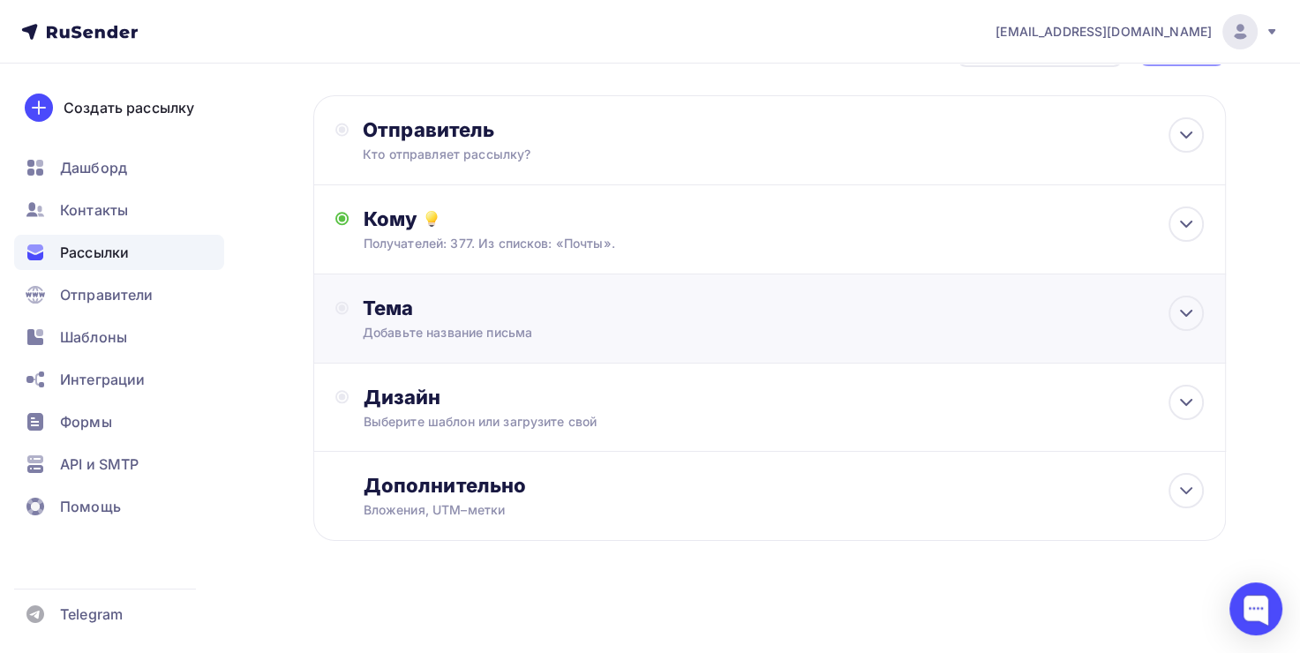
click at [456, 318] on div "Тема" at bounding box center [537, 308] width 349 height 25
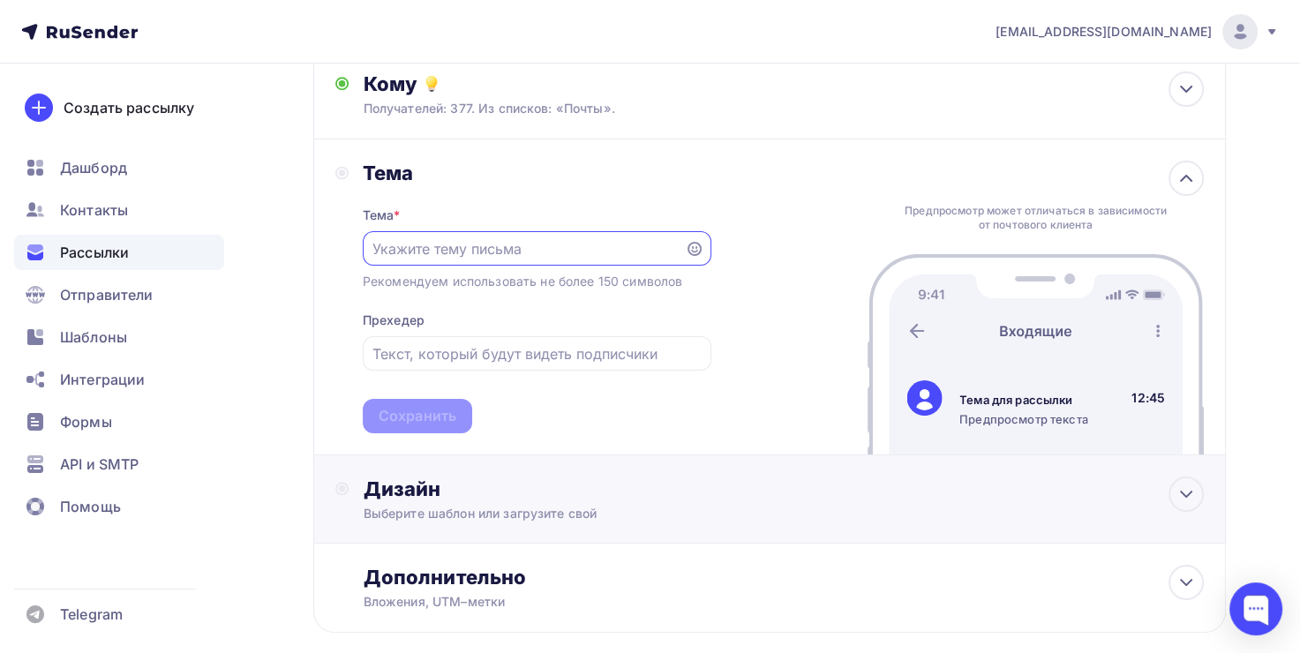
scroll to position [243, 0]
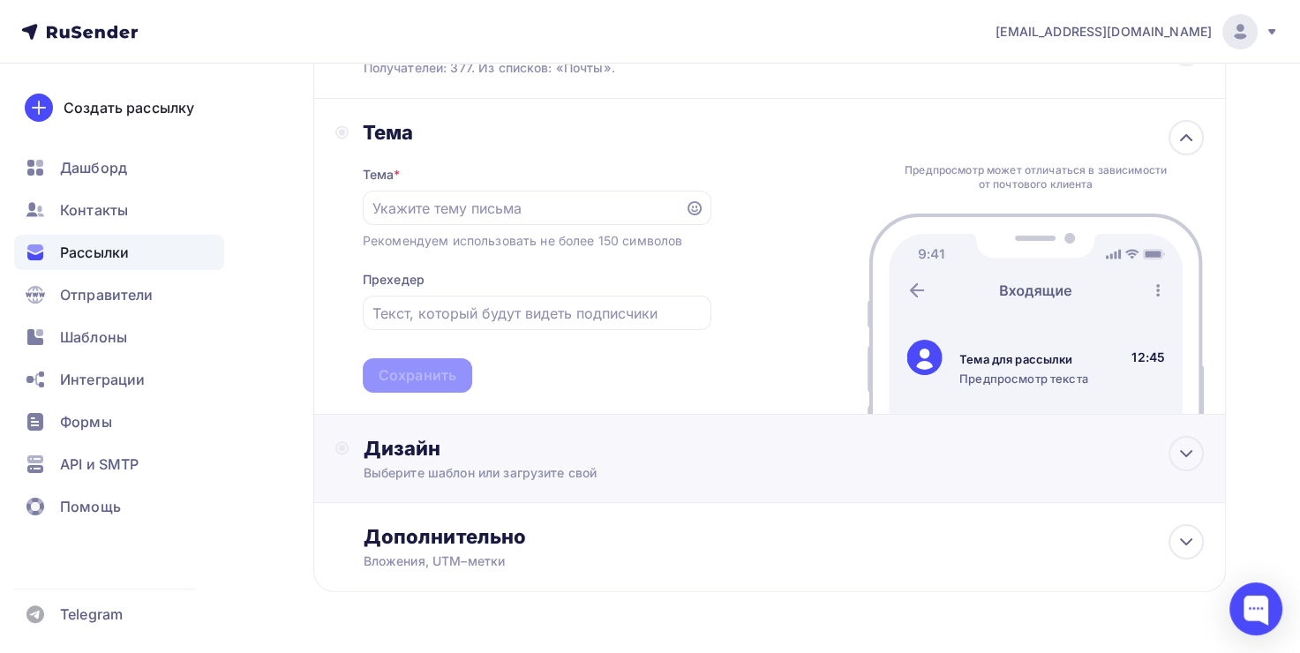
click at [475, 449] on div "Дизайн" at bounding box center [783, 448] width 841 height 25
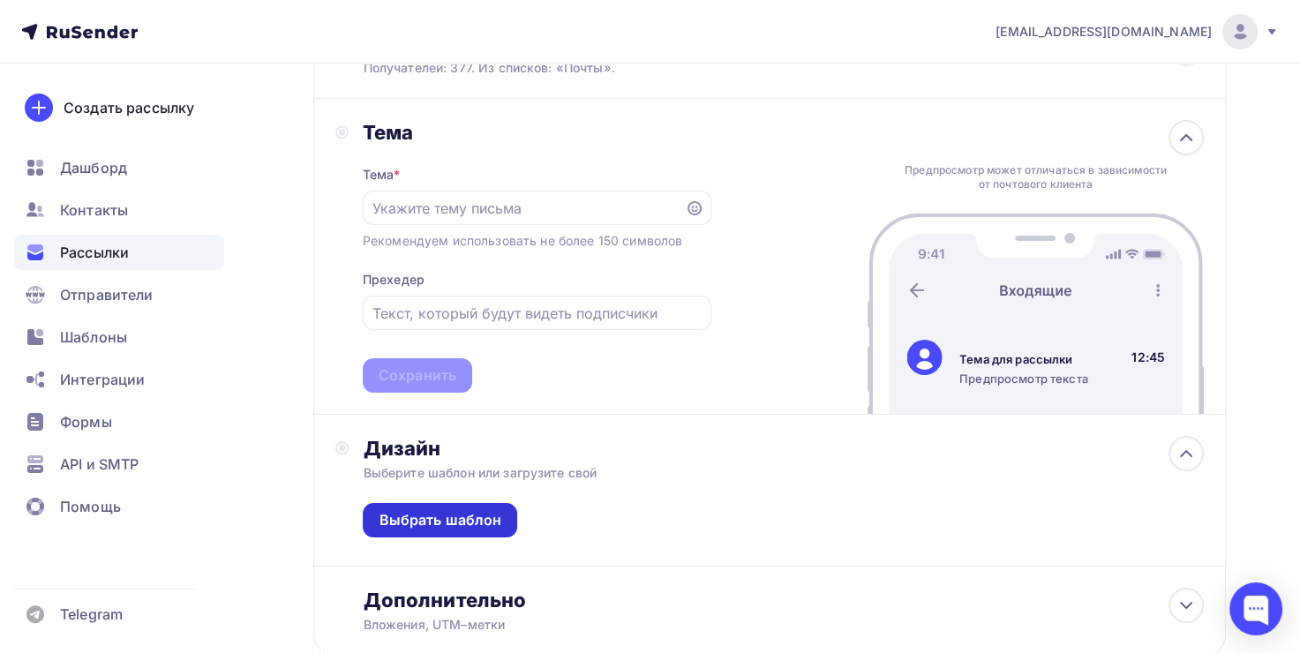
click at [489, 510] on div "Выбрать шаблон" at bounding box center [440, 520] width 123 height 20
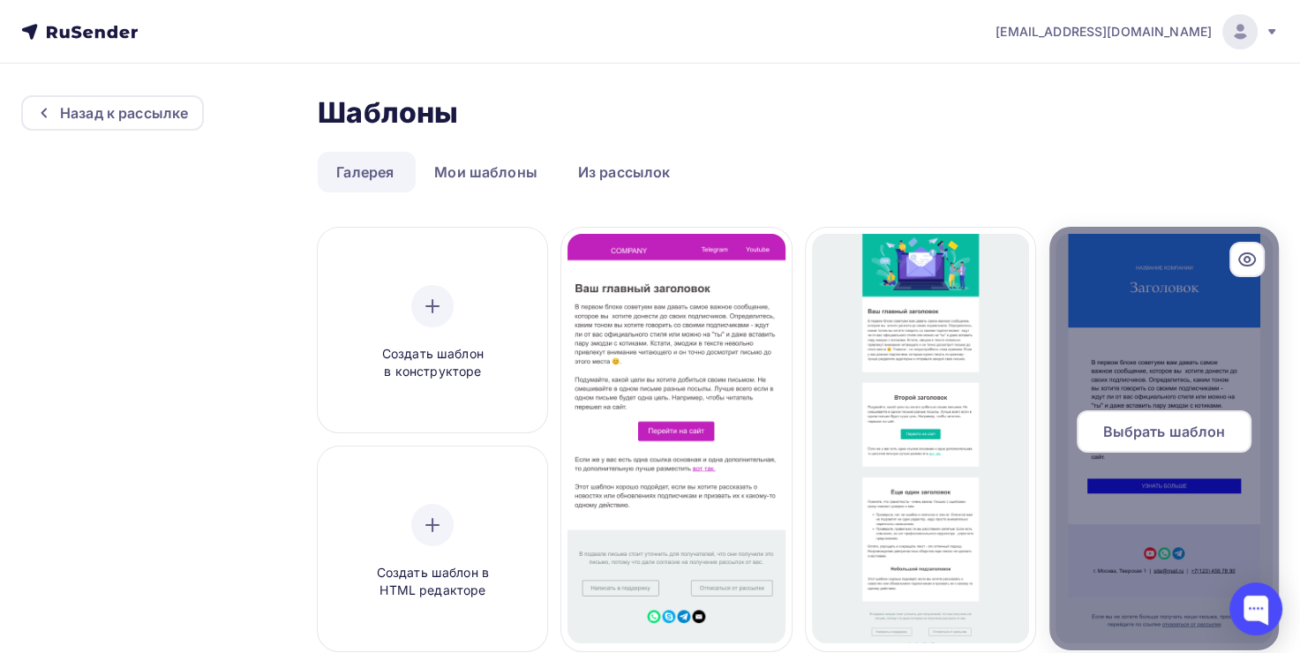
click at [1214, 399] on div at bounding box center [1163, 439] width 229 height 424
click at [1190, 428] on span "Выбрать шаблон" at bounding box center [1163, 431] width 123 height 21
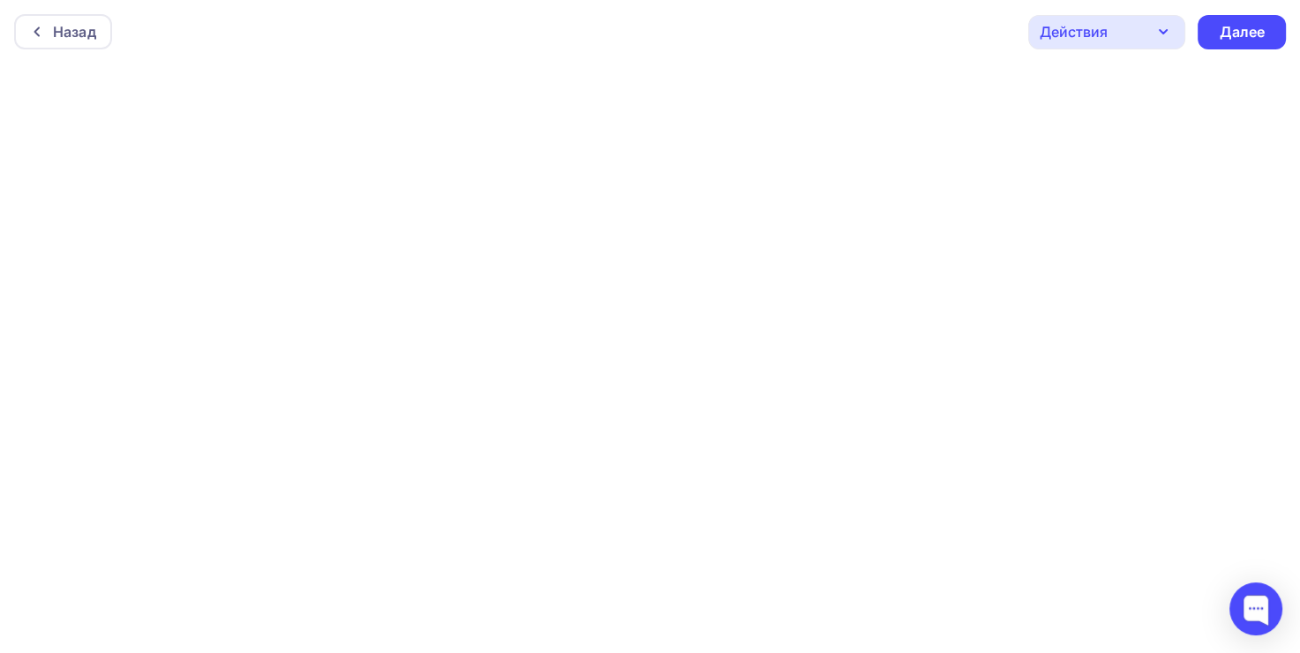
click at [1144, 29] on div "Действия" at bounding box center [1106, 32] width 157 height 34
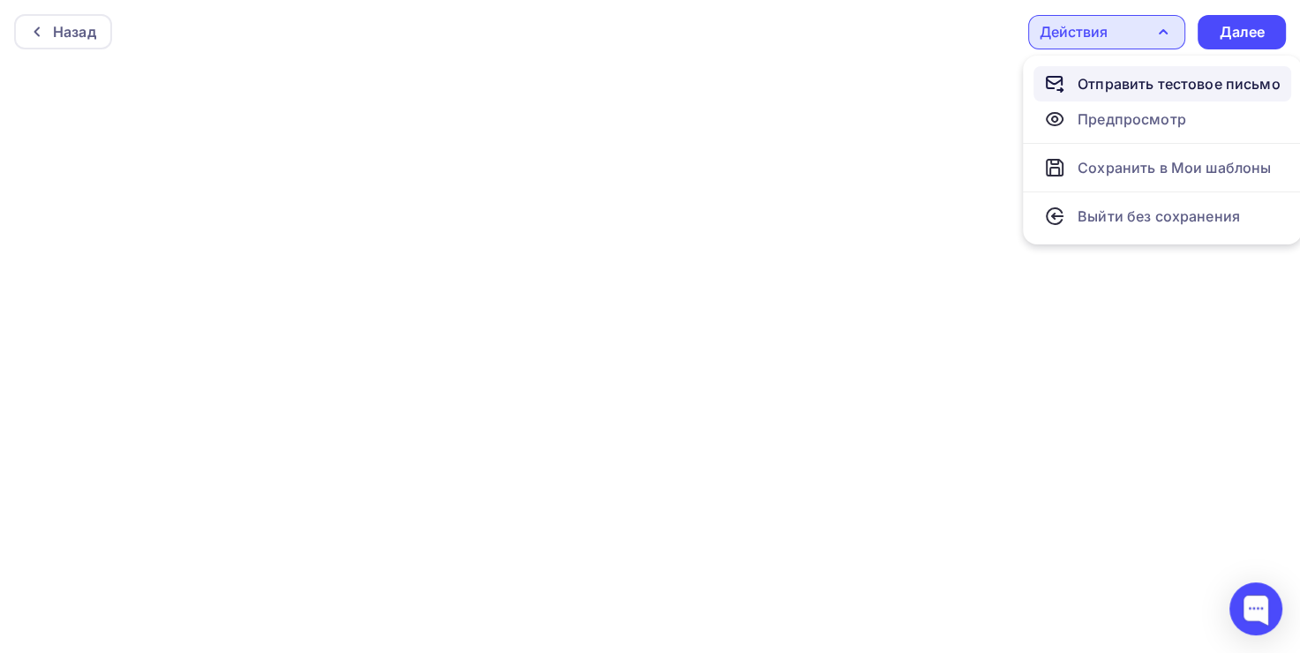
click at [1138, 85] on div "Отправить тестовое письмо" at bounding box center [1179, 83] width 203 height 21
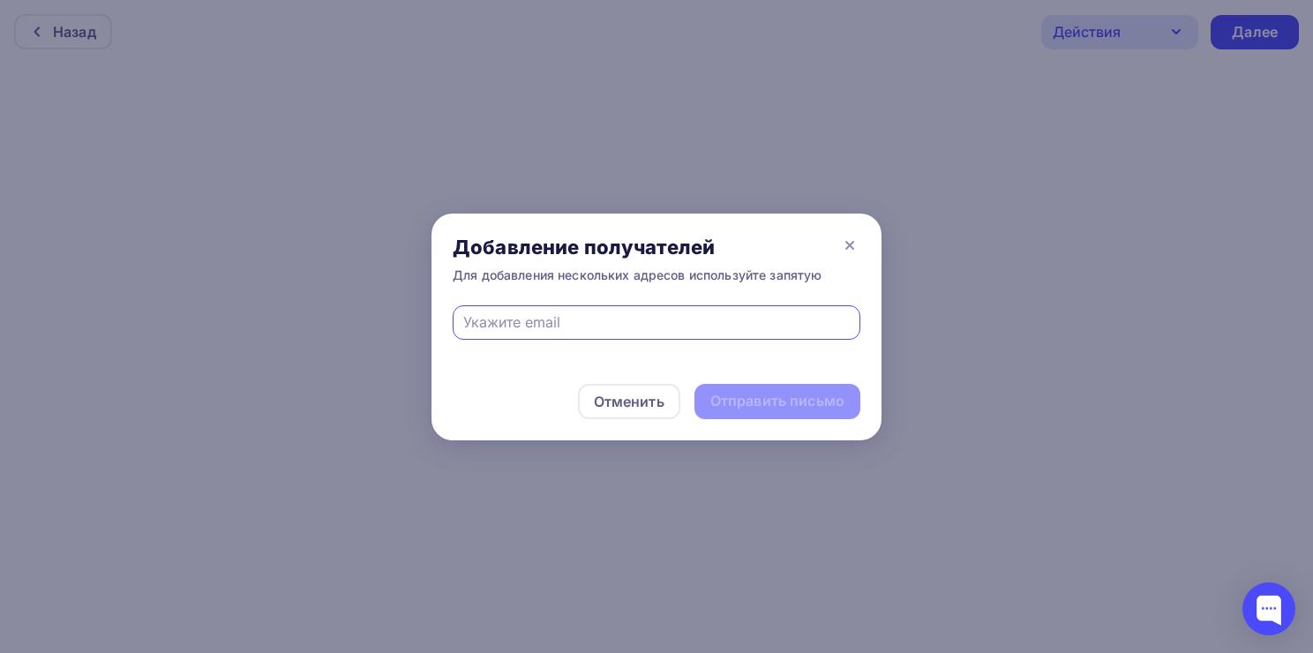
click at [567, 315] on input "text" at bounding box center [656, 322] width 387 height 21
type input "[EMAIL_ADDRESS][PERSON_NAME][DOMAIN_NAME]"
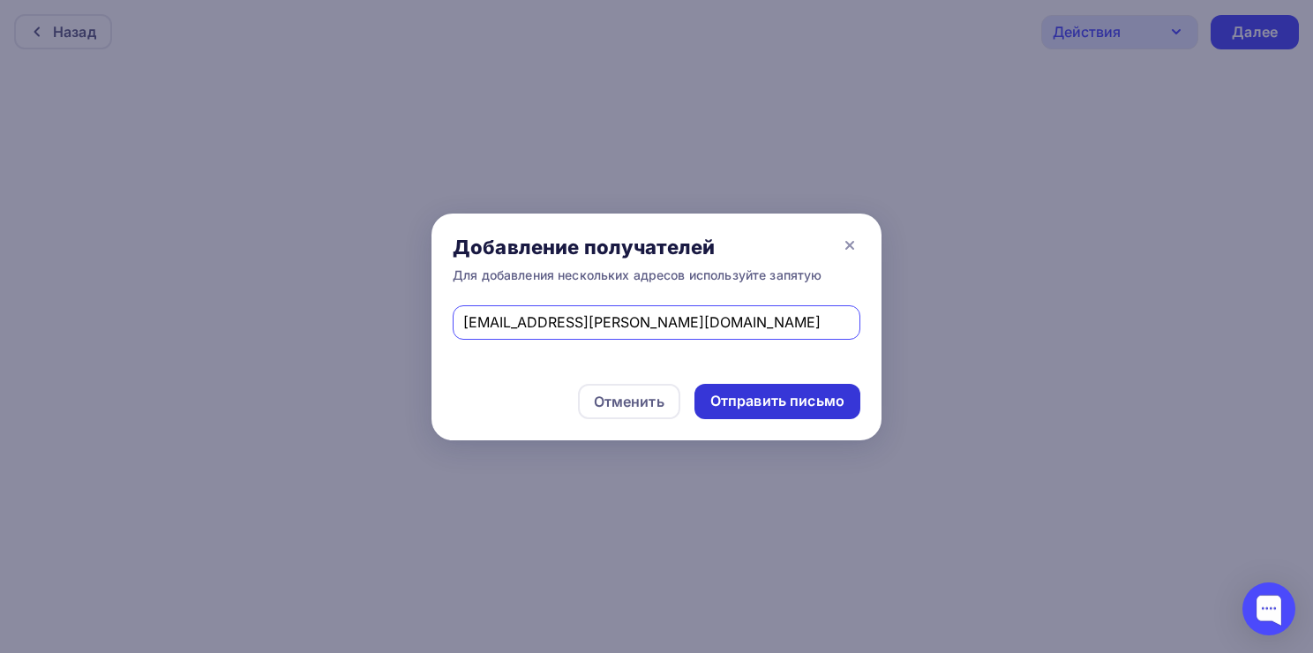
click at [757, 406] on div "Отправить письмо" at bounding box center [778, 401] width 134 height 20
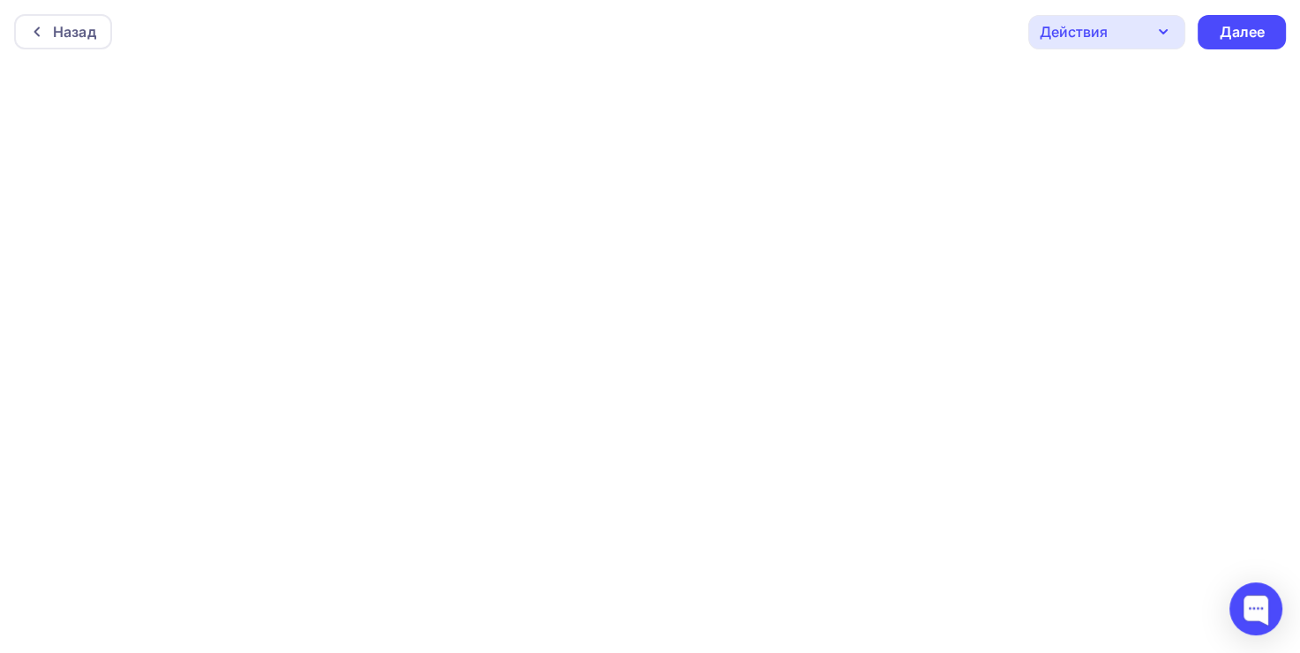
click at [1086, 11] on div "Назад Действия Отправить тестовое письмо Предпросмотр Сохранить в Мои шаблоны В…" at bounding box center [650, 32] width 1300 height 64
click at [1094, 31] on div "Действия" at bounding box center [1074, 31] width 68 height 21
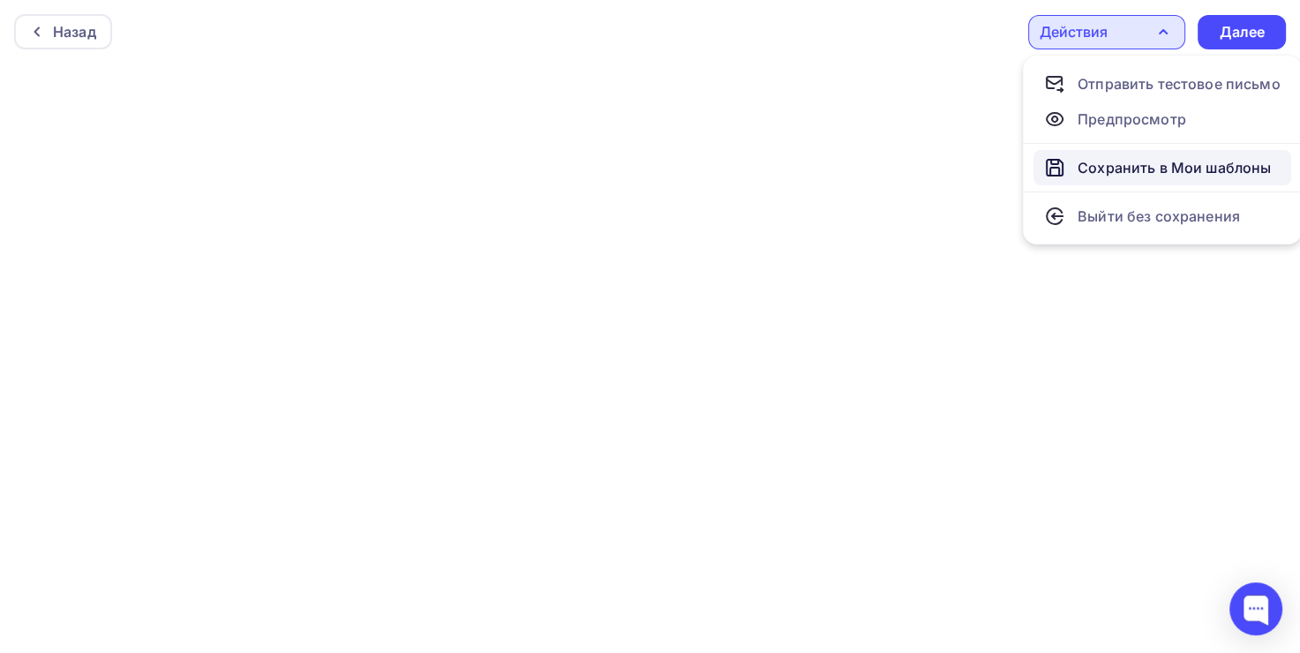
click at [1190, 169] on div "Сохранить в Мои шаблоны" at bounding box center [1174, 167] width 193 height 21
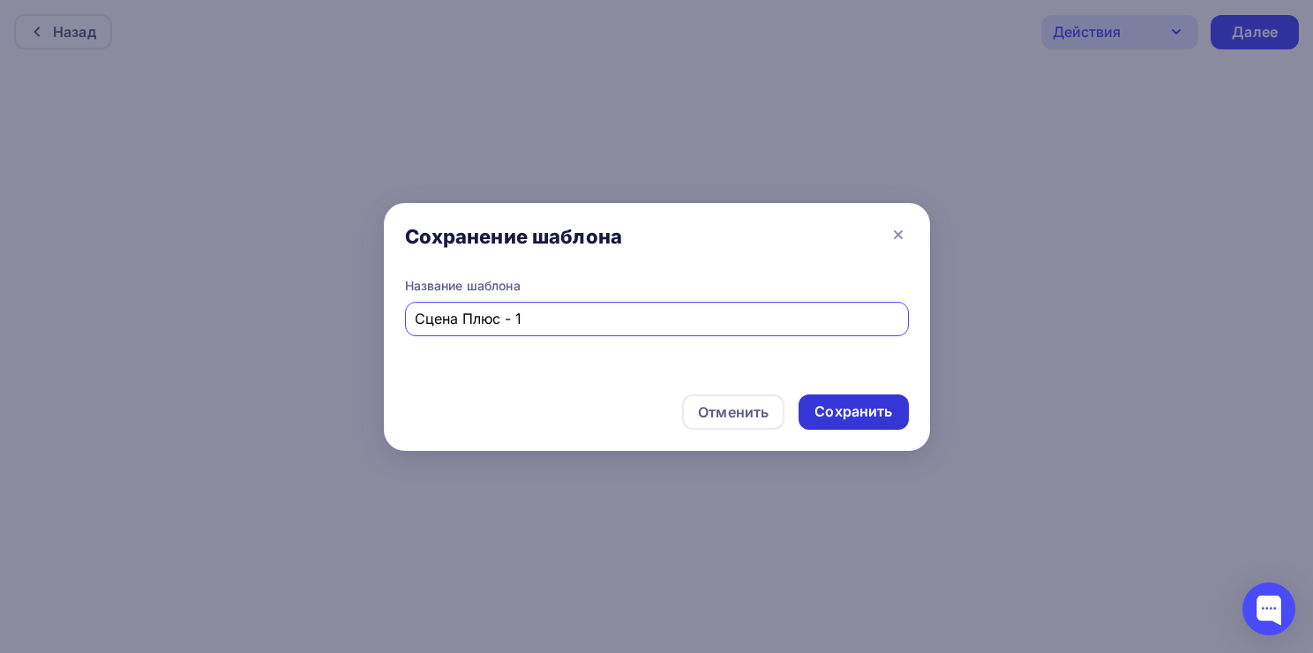
type input "Сцена Плюс - 1"
click at [862, 417] on div "Сохранить" at bounding box center [854, 412] width 78 height 20
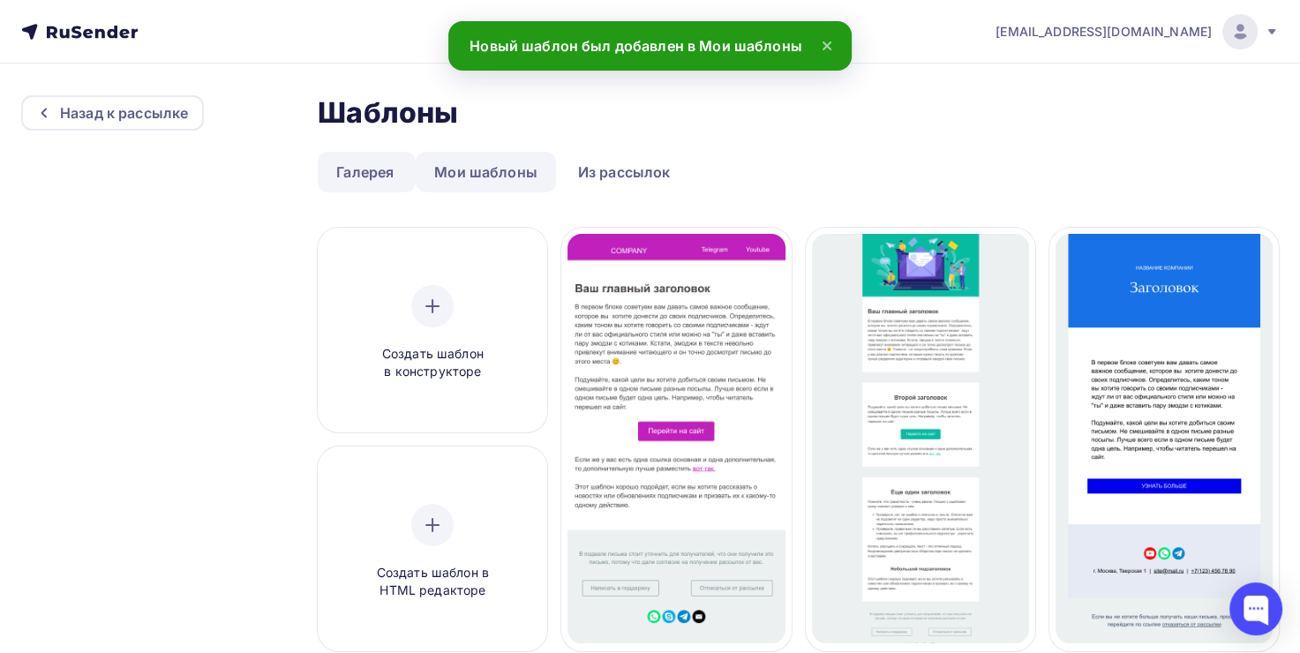
click at [505, 173] on link "Мои шаблоны" at bounding box center [486, 172] width 140 height 41
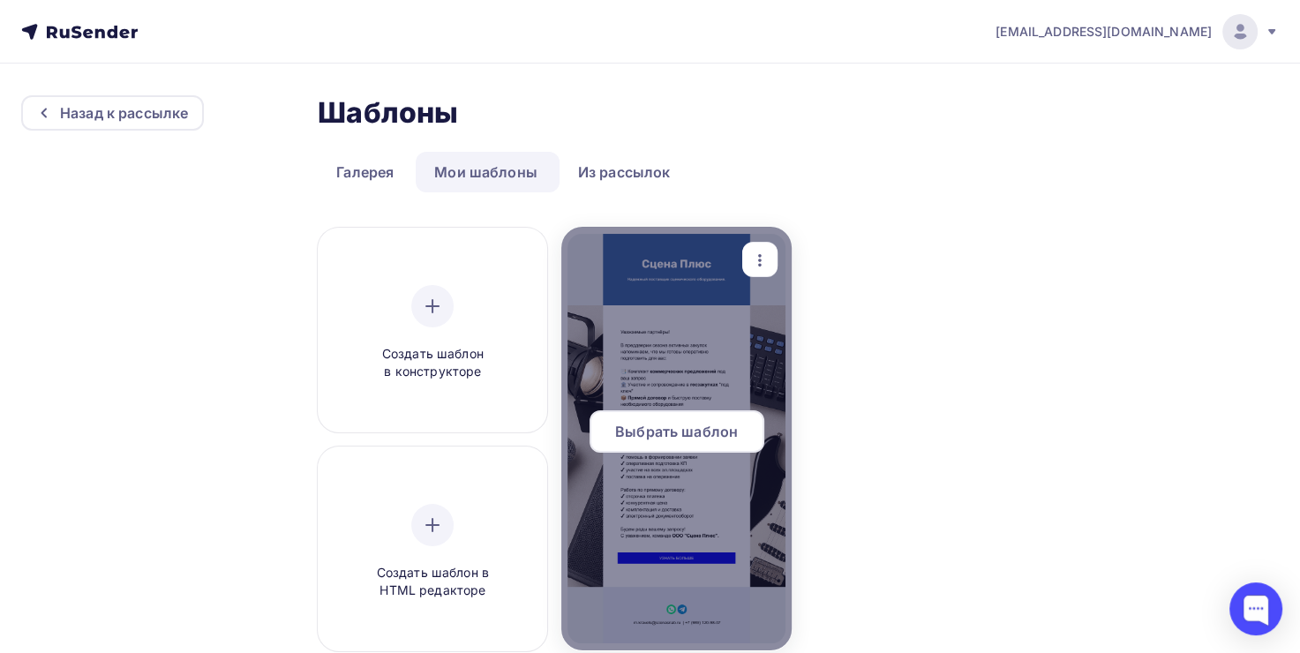
click at [711, 420] on div "Выбрать шаблон" at bounding box center [677, 431] width 175 height 42
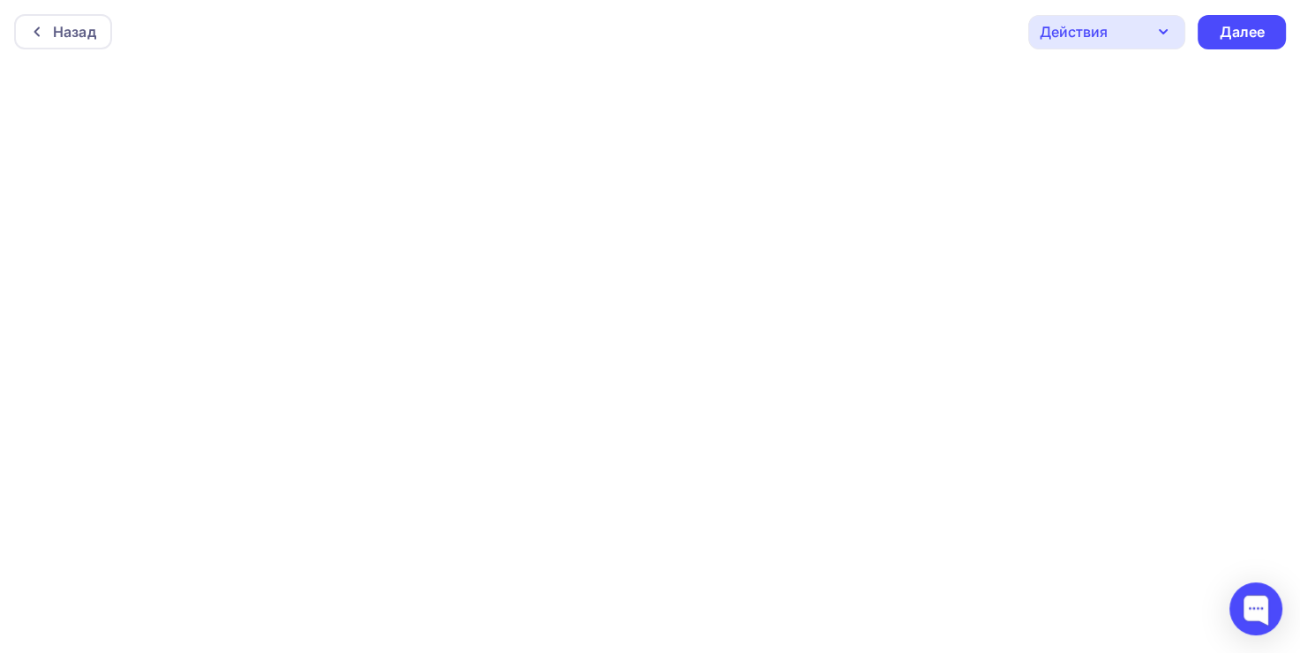
click at [1076, 49] on div "Назад Действия Отправить тестовое письмо Предпросмотр Сохранить в Мои шаблоны В…" at bounding box center [650, 32] width 1300 height 64
click at [1070, 31] on div "Действия" at bounding box center [1074, 31] width 68 height 21
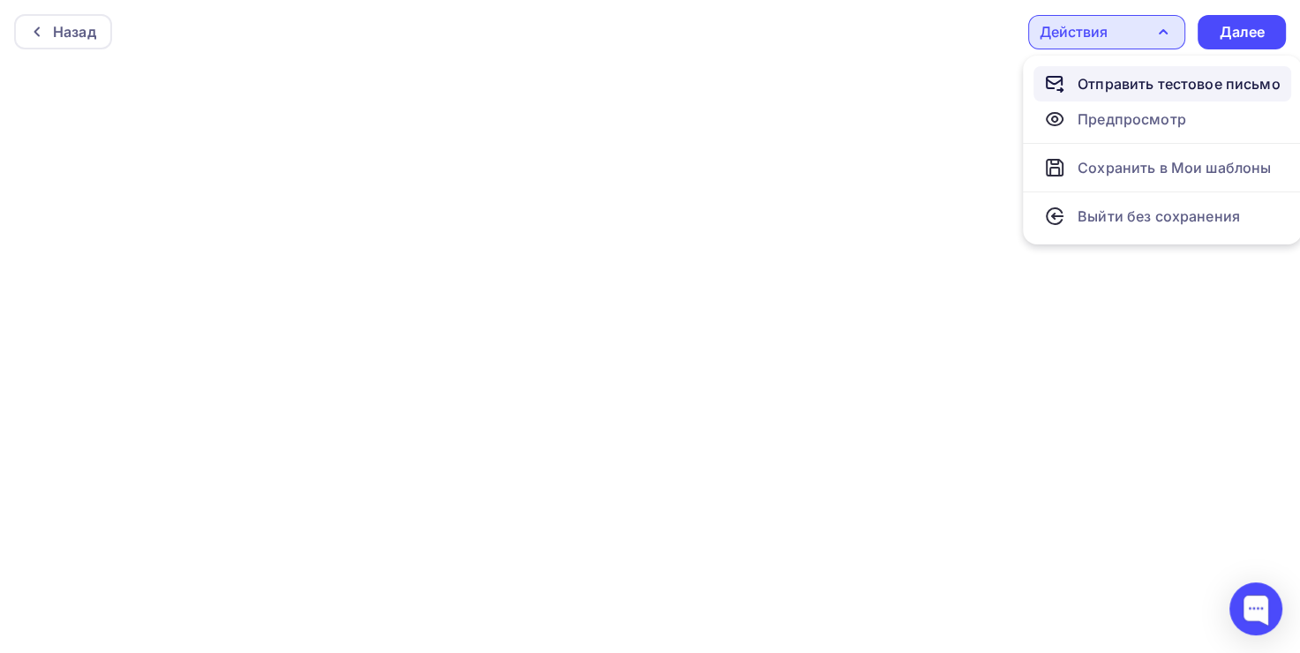
click at [1140, 86] on div "Отправить тестовое письмо" at bounding box center [1179, 83] width 203 height 21
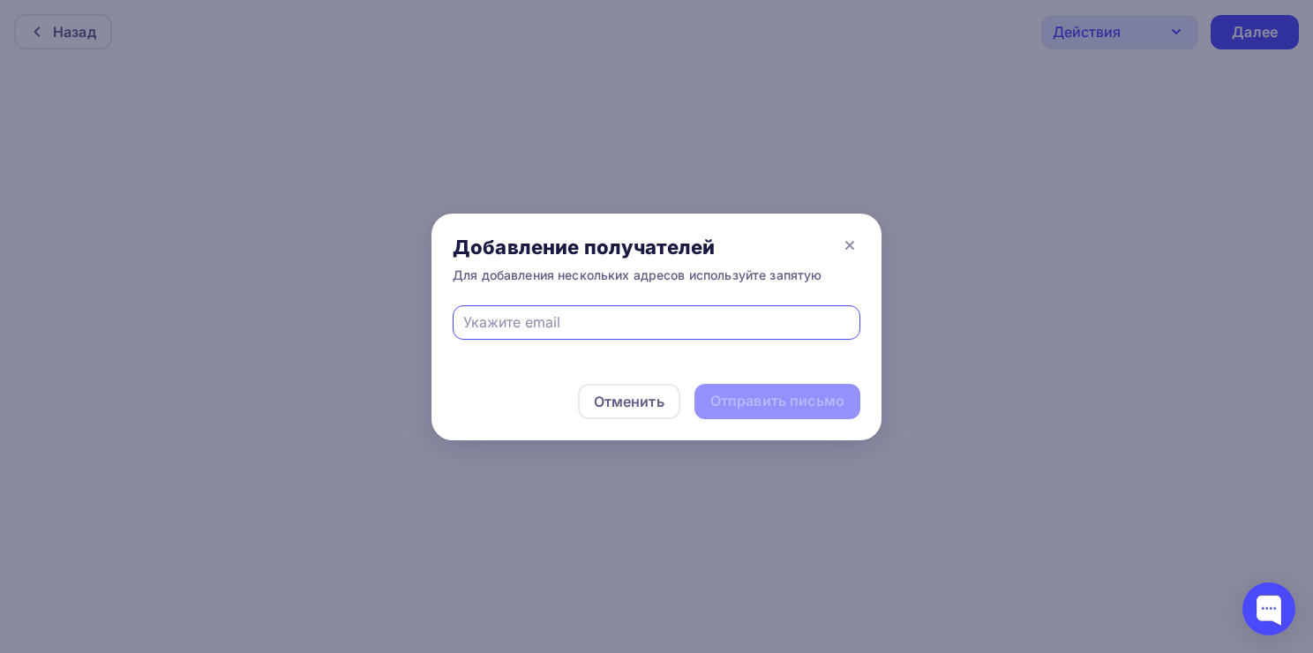
type input "[EMAIL_ADDRESS][DOMAIN_NAME]"
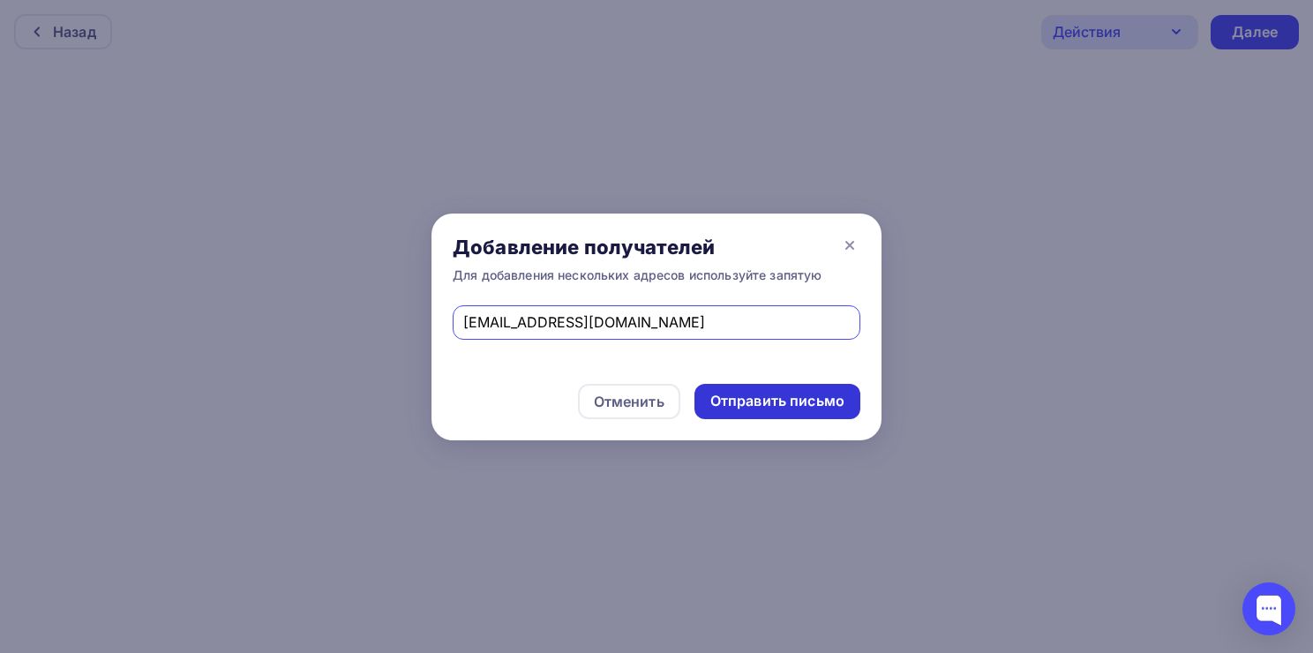
click at [794, 398] on div "Отправить письмо" at bounding box center [778, 401] width 134 height 20
